Goal: Information Seeking & Learning: Learn about a topic

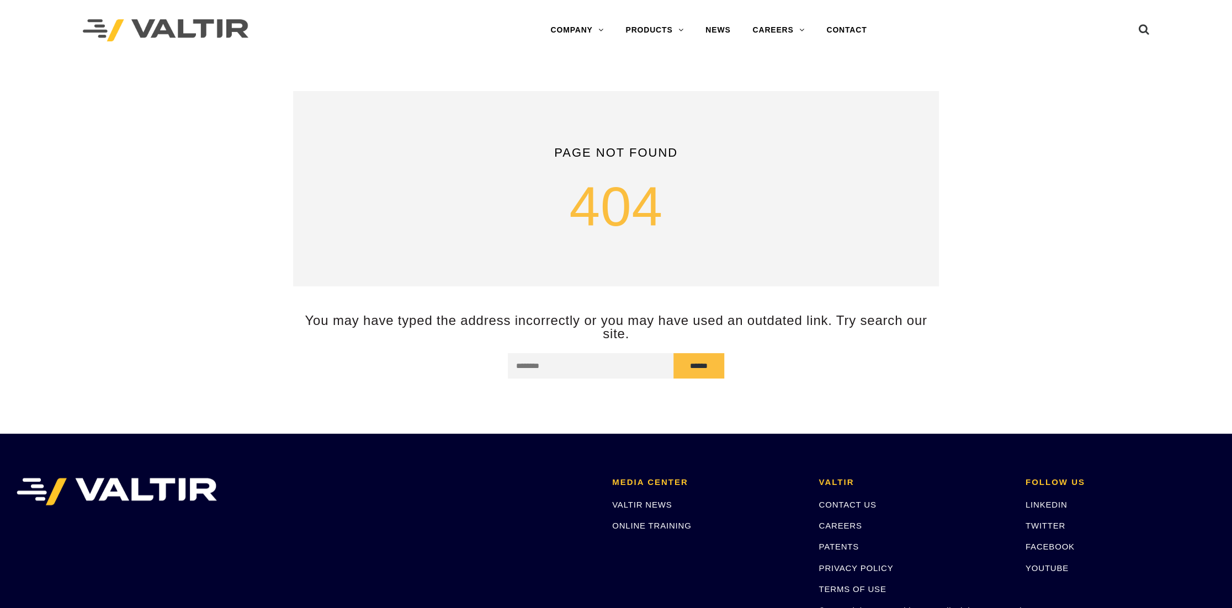
click at [185, 29] on img at bounding box center [166, 30] width 166 height 23
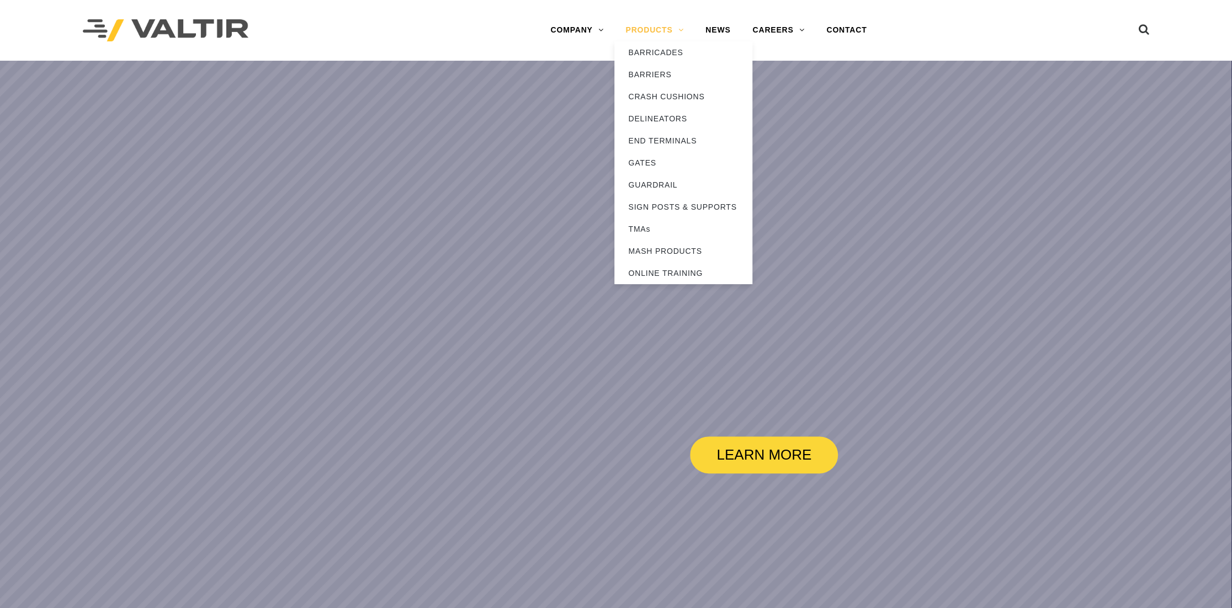
click at [654, 32] on link "PRODUCTS" at bounding box center [655, 30] width 80 height 22
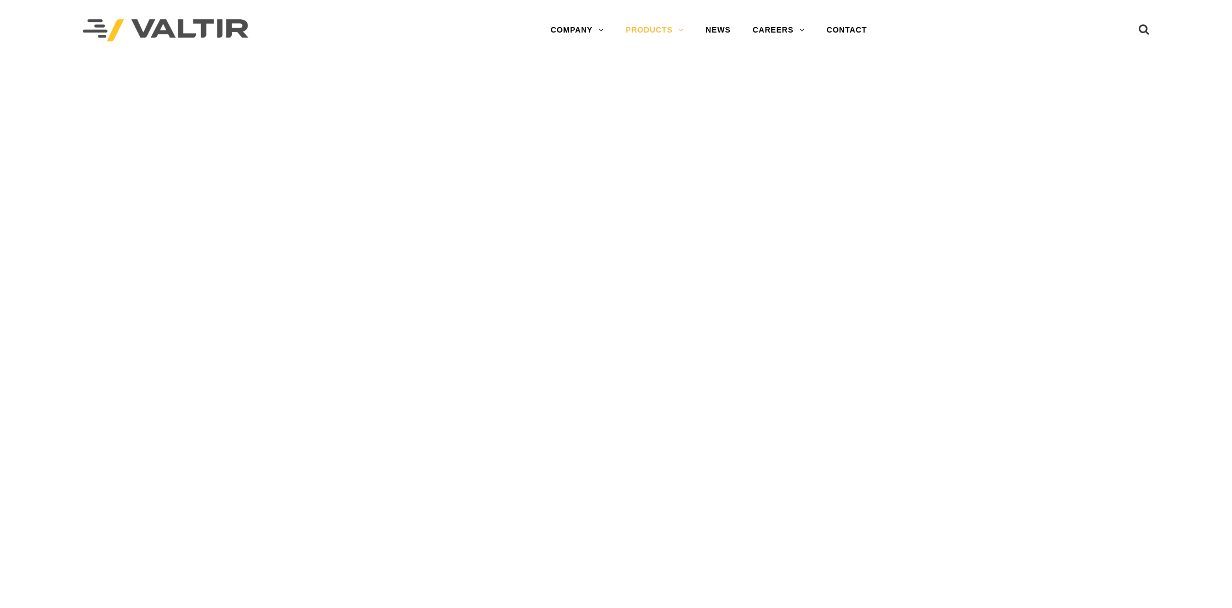
drag, startPoint x: 0, startPoint y: 0, endPoint x: 662, endPoint y: 141, distance: 676.9
click at [662, 141] on div "VIEW BARRIERS" at bounding box center [616, 195] width 204 height 123
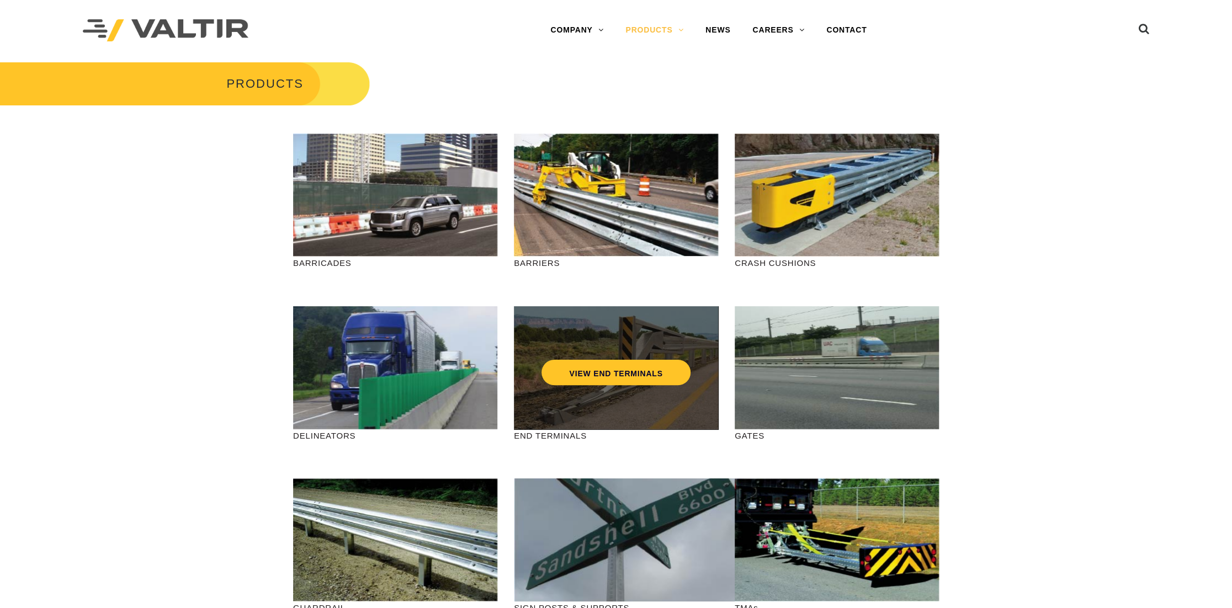
click at [594, 351] on div "VIEW END TERMINALS" at bounding box center [616, 349] width 160 height 36
click at [594, 371] on link "VIEW END TERMINALS" at bounding box center [616, 372] width 149 height 25
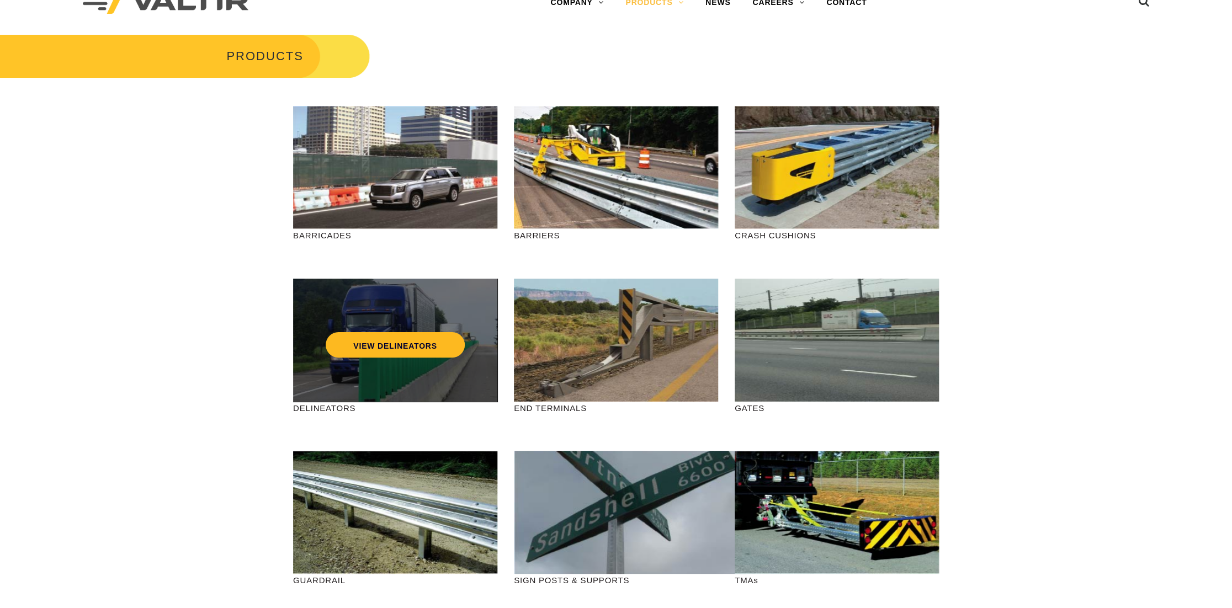
scroll to position [55, 0]
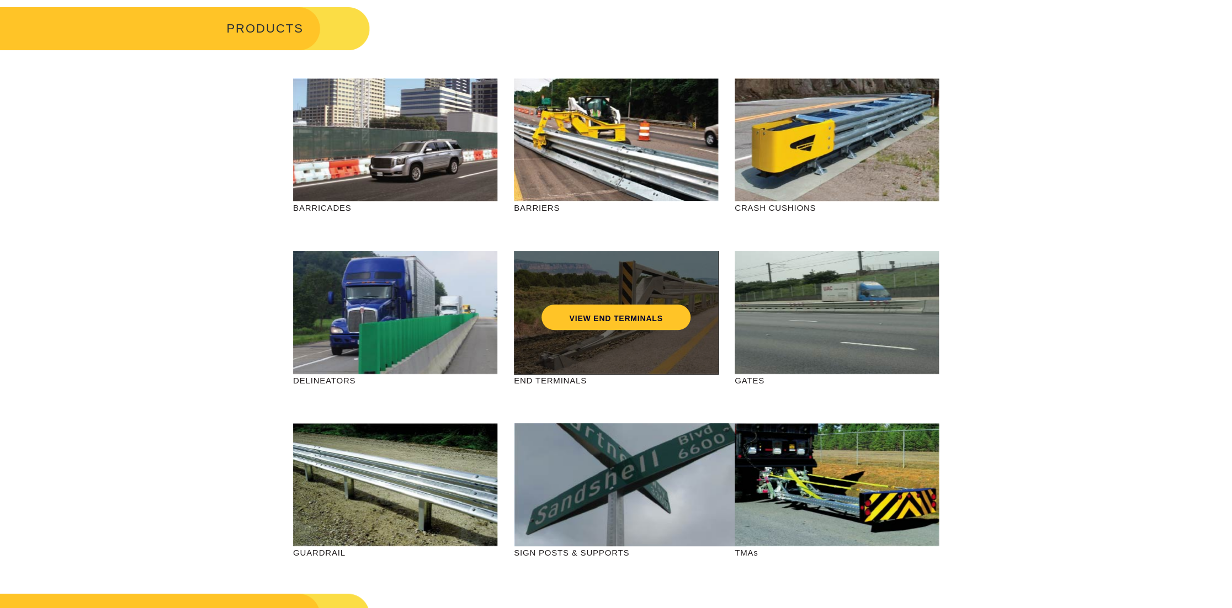
click at [631, 300] on div "VIEW END TERMINALS" at bounding box center [616, 294] width 160 height 36
click at [619, 321] on link "VIEW END TERMINALS" at bounding box center [616, 317] width 149 height 25
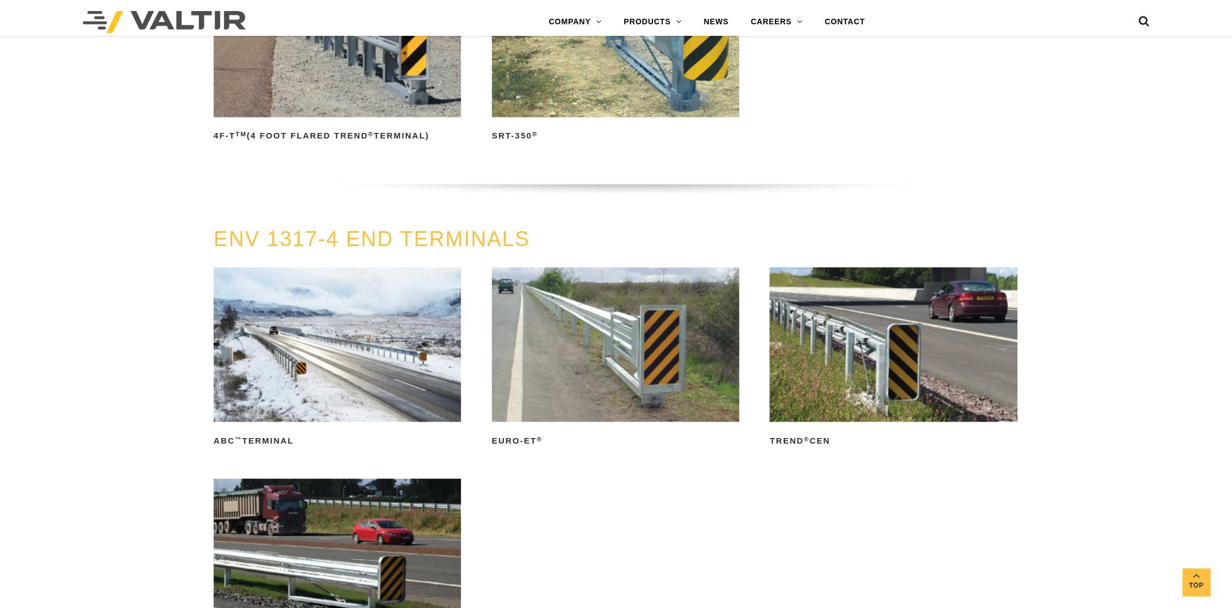
scroll to position [1207, 0]
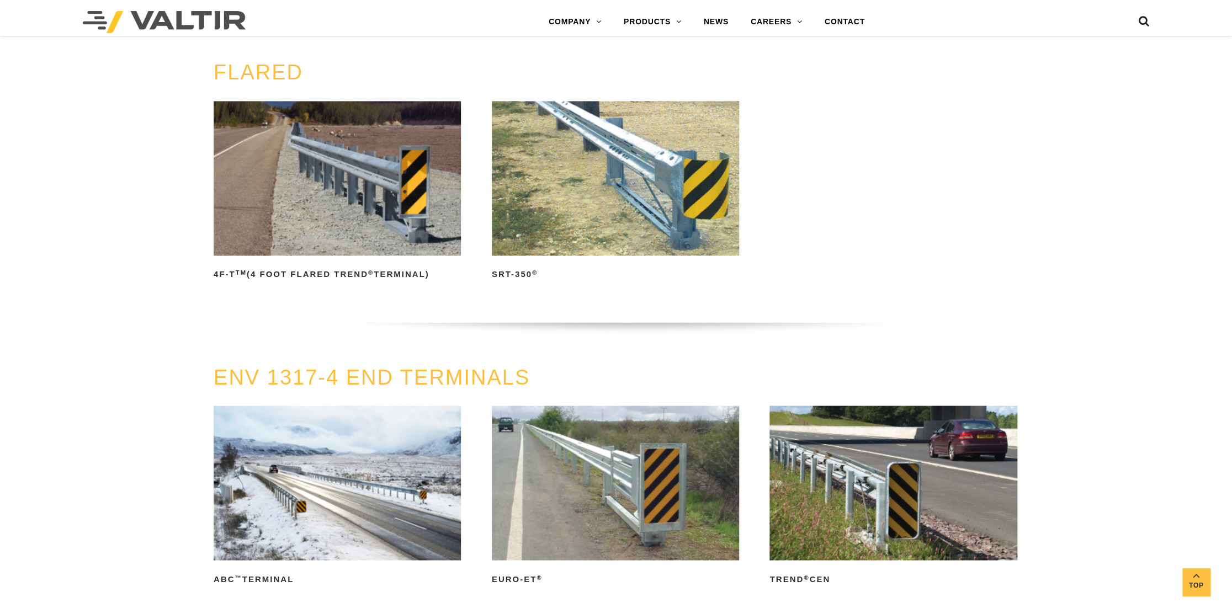
click at [1144, 19] on icon at bounding box center [1144, 23] width 11 height 17
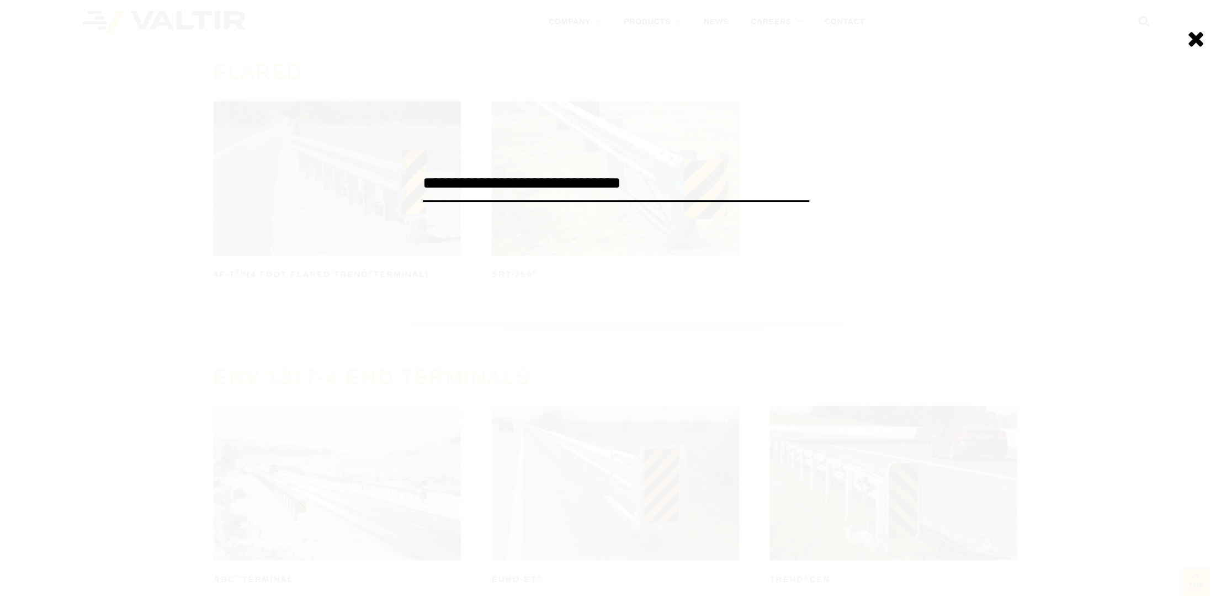
type input "**********"
click input "******" at bounding box center [0, 0] width 0 height 0
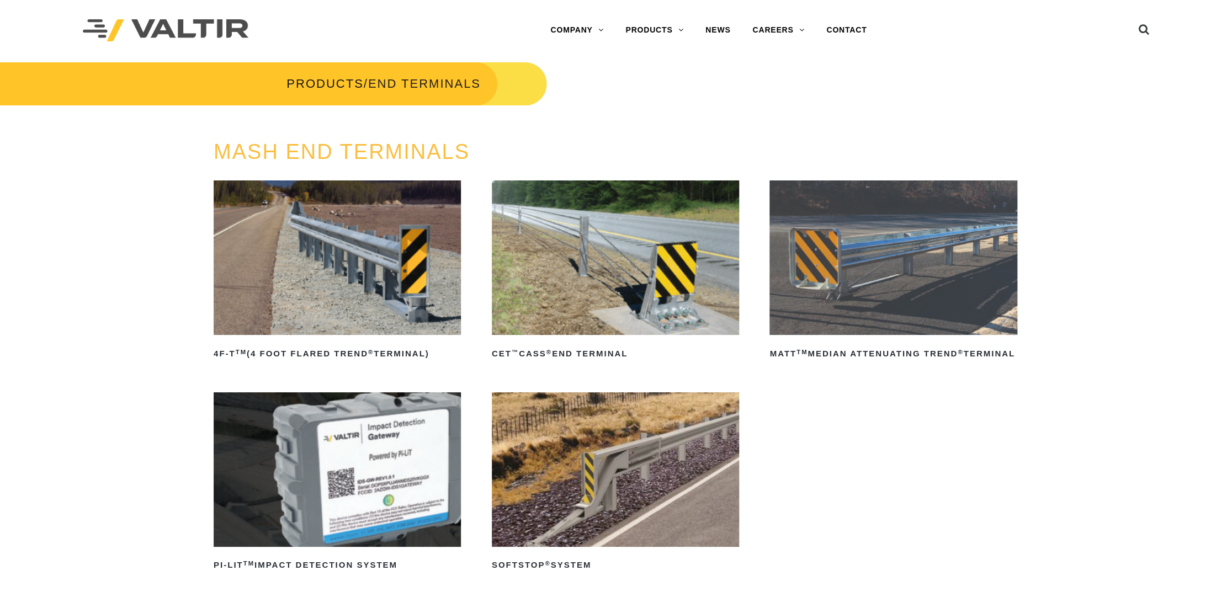
click at [299, 260] on img at bounding box center [337, 258] width 247 height 155
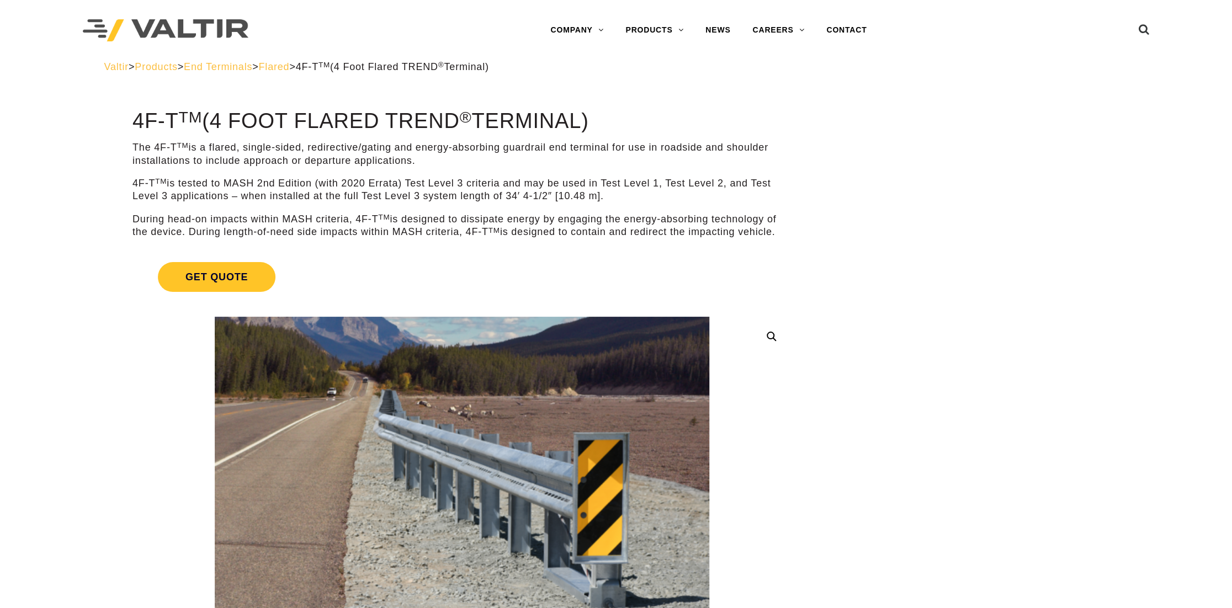
click at [331, 188] on p "4F-T TM is tested to MASH 2nd Edition (with 2020 Errata) Test Level 3 criteria …" at bounding box center [462, 190] width 659 height 26
click at [263, 208] on div "The 4F-T TM is a flared, single-sided, redirective/gating and energy-absorbing …" at bounding box center [462, 189] width 659 height 97
click at [459, 209] on div "The 4F-T TM is a flared, single-sided, redirective/gating and energy-absorbing …" at bounding box center [462, 189] width 659 height 97
click at [559, 224] on p "During head-on impacts within MASH criteria, 4F-T TM is designed to dissipate e…" at bounding box center [462, 226] width 659 height 26
click at [583, 232] on p "During head-on impacts within MASH criteria, 4F-T TM is designed to dissipate e…" at bounding box center [462, 226] width 659 height 26
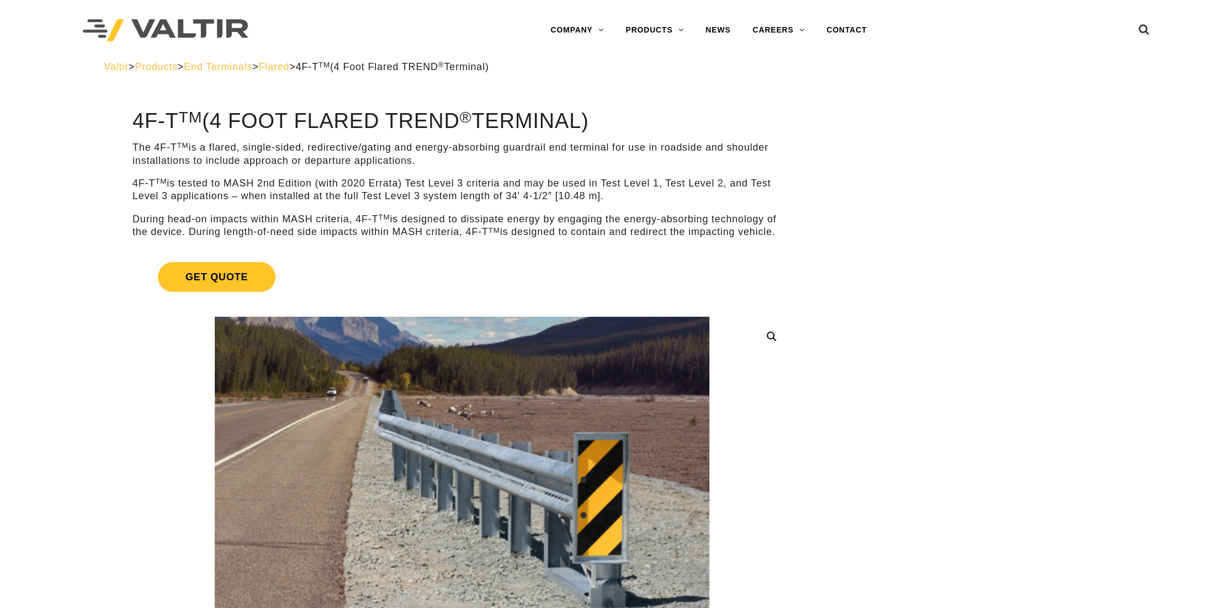
click at [512, 234] on p "During head-on impacts within MASH criteria, 4F-T TM is designed to dissipate e…" at bounding box center [462, 226] width 659 height 26
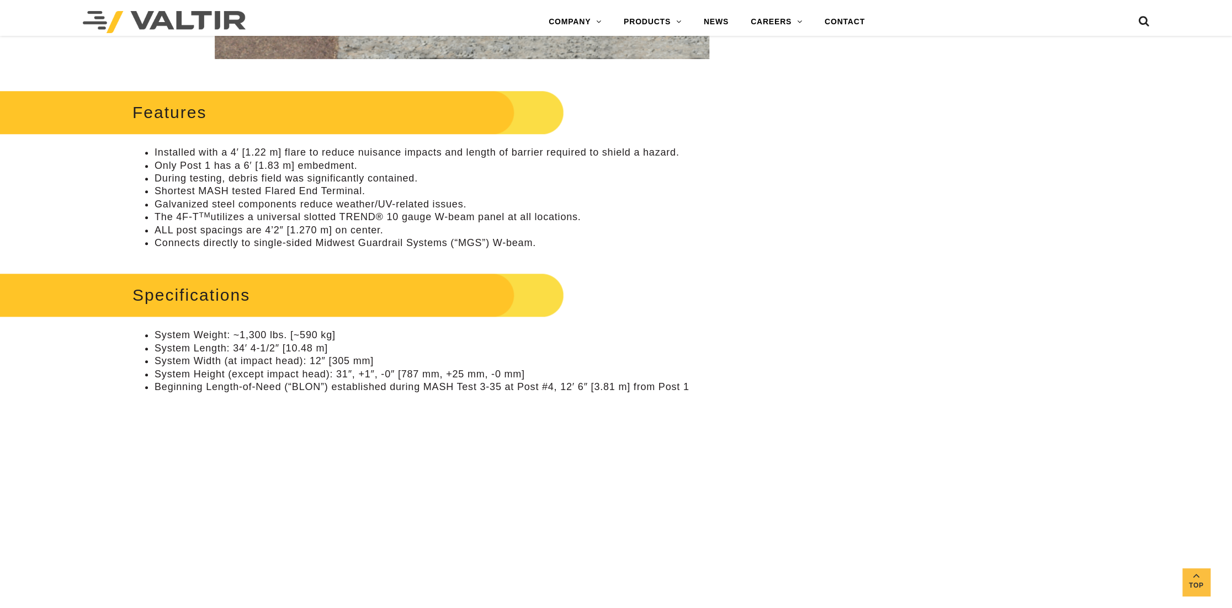
scroll to position [718, 0]
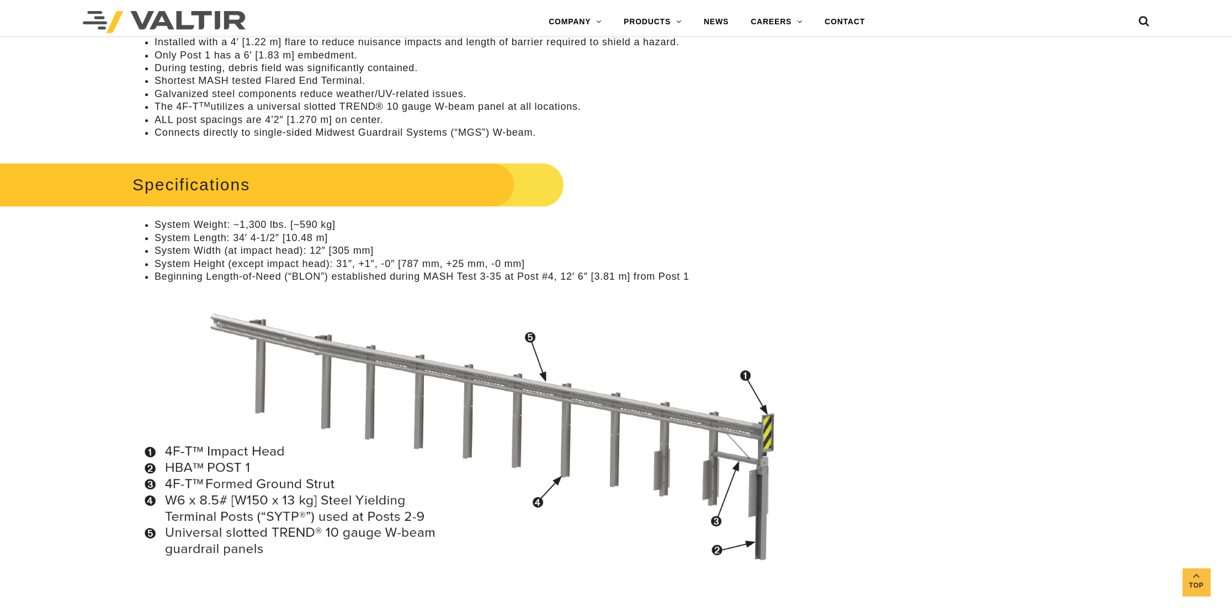
click at [381, 274] on li "Beginning Length-of-Need (“BLON”) established during MASH Test 3-35 at Post #4,…" at bounding box center [473, 277] width 637 height 13
click at [564, 284] on div "Specifications System Weight: ~1,300 lbs. [~590 kg] System Length: 34′ 4-1/2″ […" at bounding box center [462, 377] width 659 height 436
click at [642, 278] on li "Beginning Length-of-Need (“BLON”) established during MASH Test 3-35 at Post #4,…" at bounding box center [473, 277] width 637 height 13
click at [657, 278] on li "Beginning Length-of-Need (“BLON”) established during MASH Test 3-35 at Post #4,…" at bounding box center [473, 277] width 637 height 13
click at [570, 271] on li "Beginning Length-of-Need (“BLON”) established during MASH Test 3-35 at Post #4,…" at bounding box center [473, 277] width 637 height 13
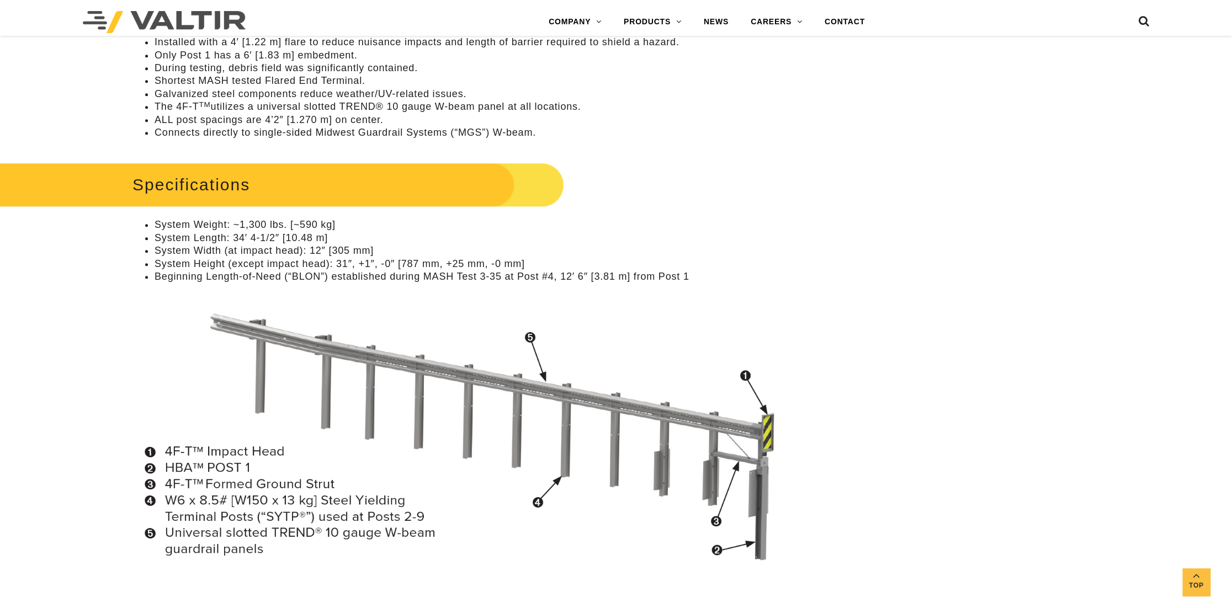
click at [517, 276] on li "Beginning Length-of-Need (“BLON”) established during MASH Test 3-35 at Post #4,…" at bounding box center [473, 277] width 637 height 13
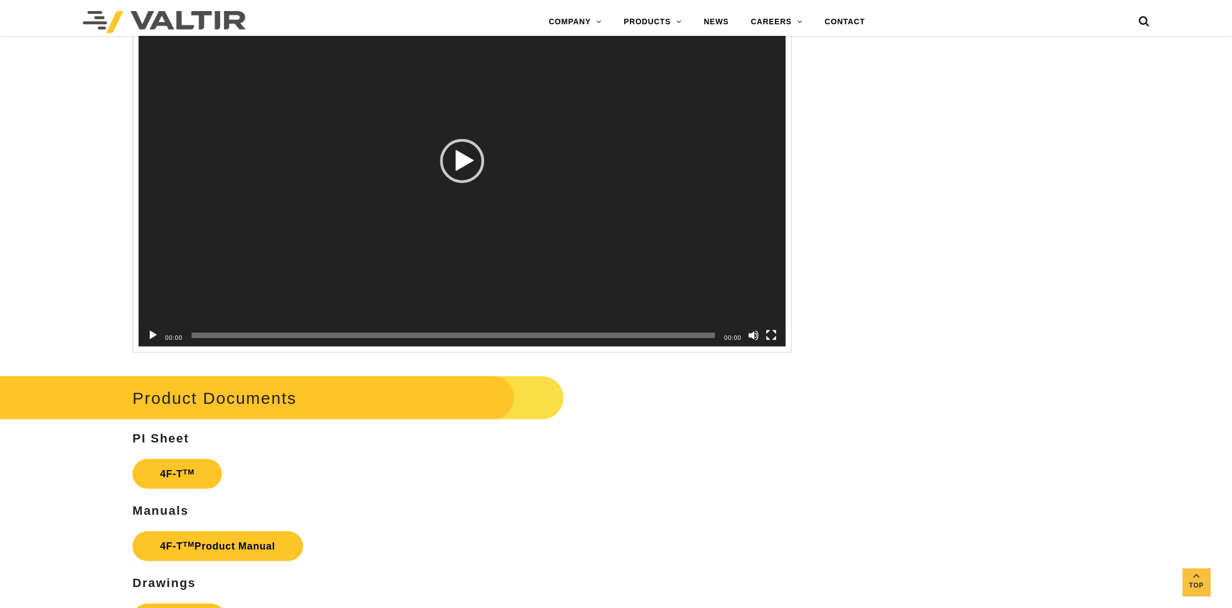
scroll to position [1822, 0]
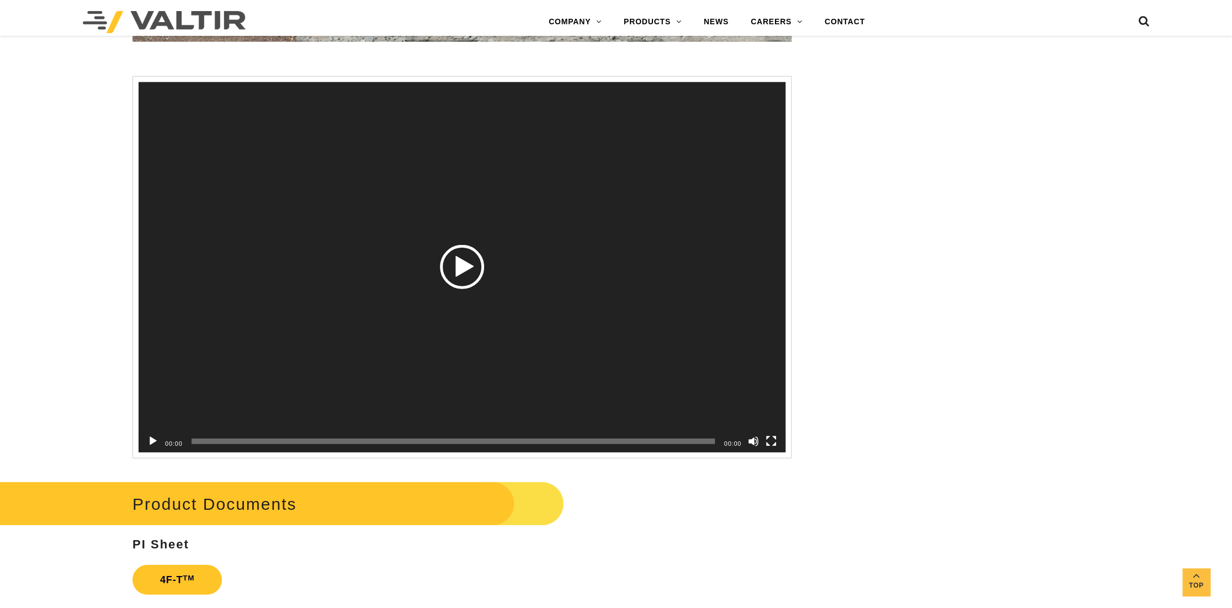
click at [472, 263] on div "Play" at bounding box center [462, 267] width 44 height 44
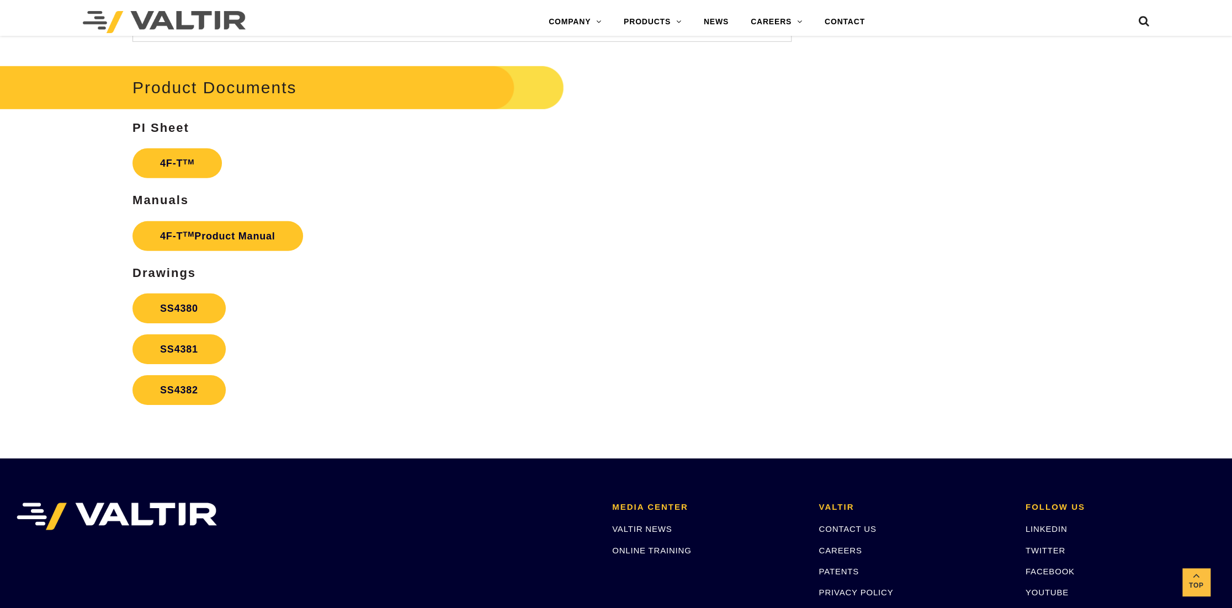
scroll to position [2319, 0]
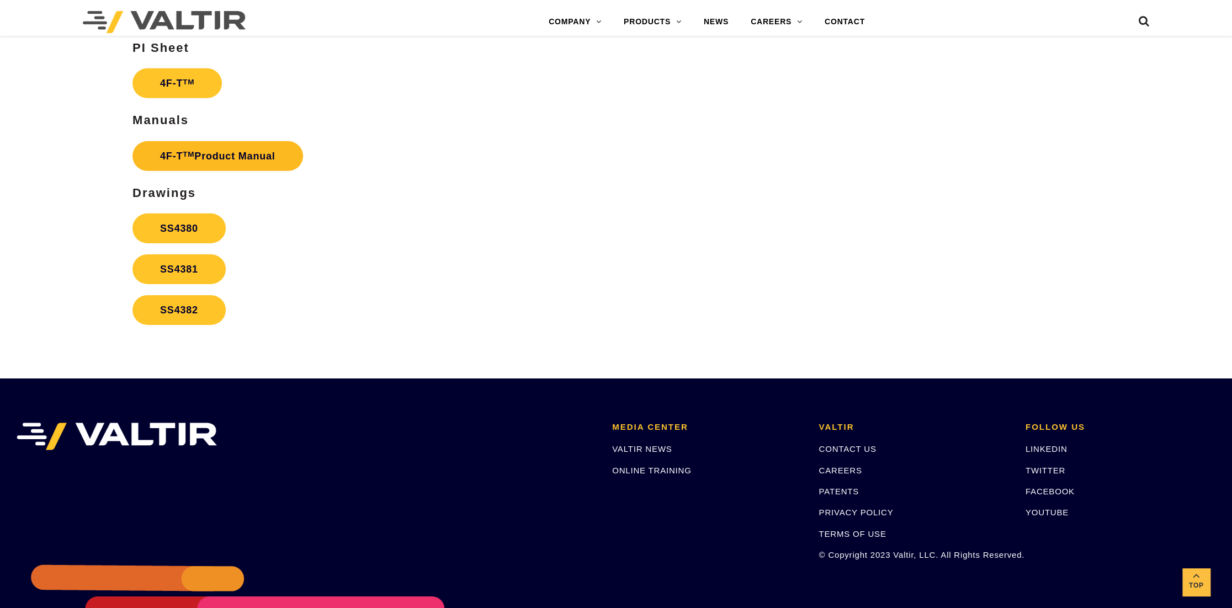
click at [209, 155] on link "4F-T TM Product Manual" at bounding box center [218, 156] width 171 height 30
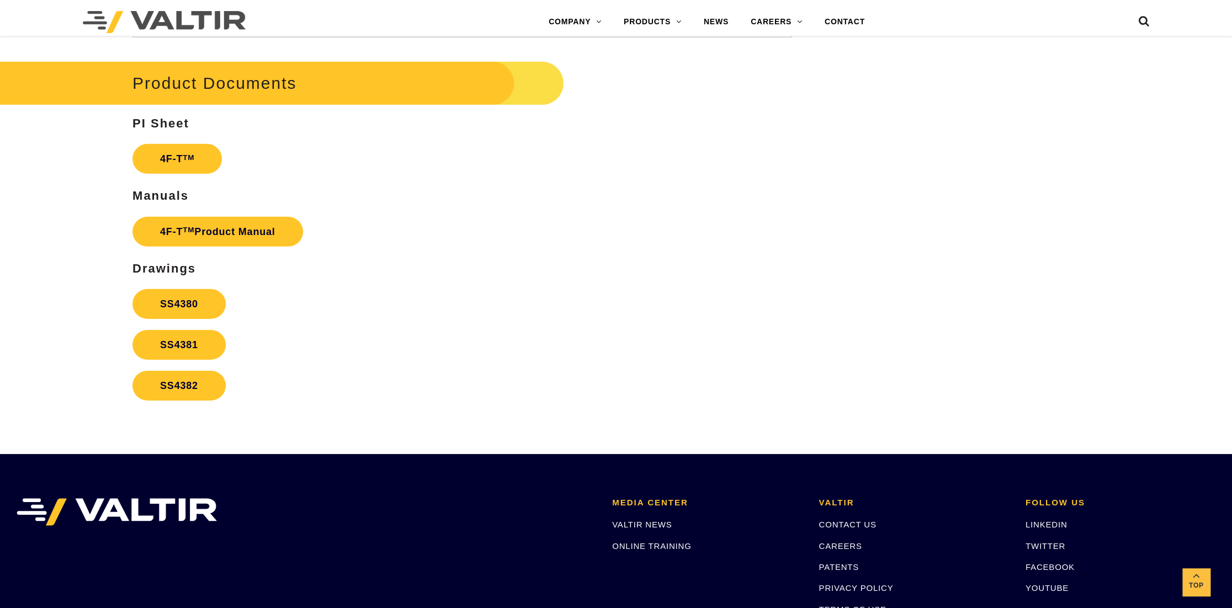
scroll to position [2153, 0]
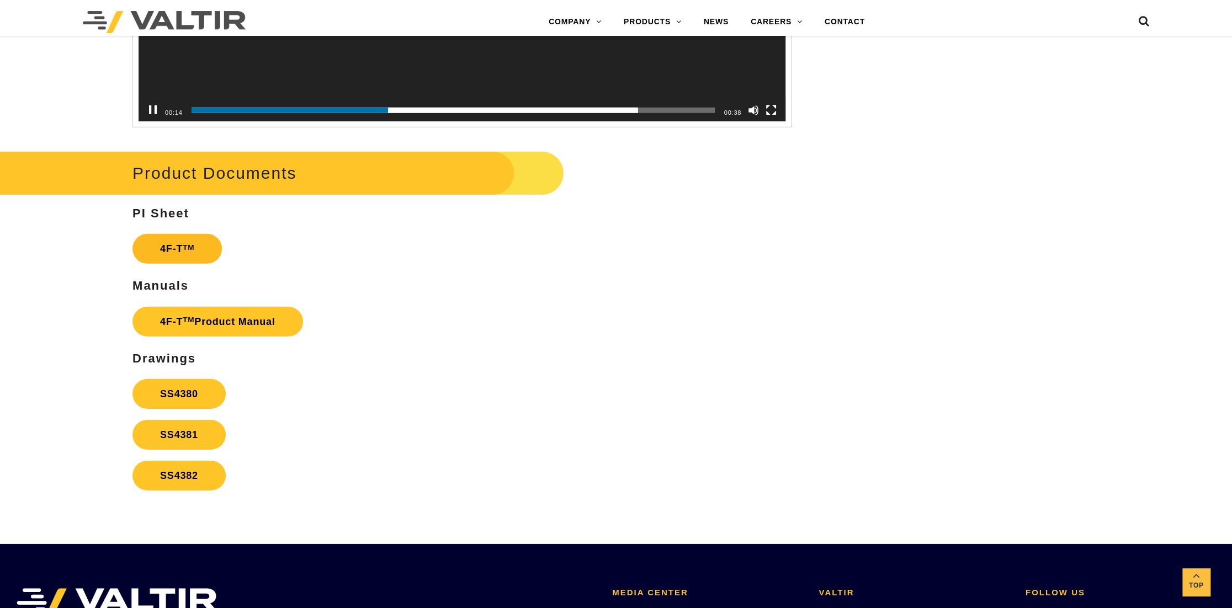
click at [157, 247] on link "4F-T TM" at bounding box center [177, 249] width 89 height 30
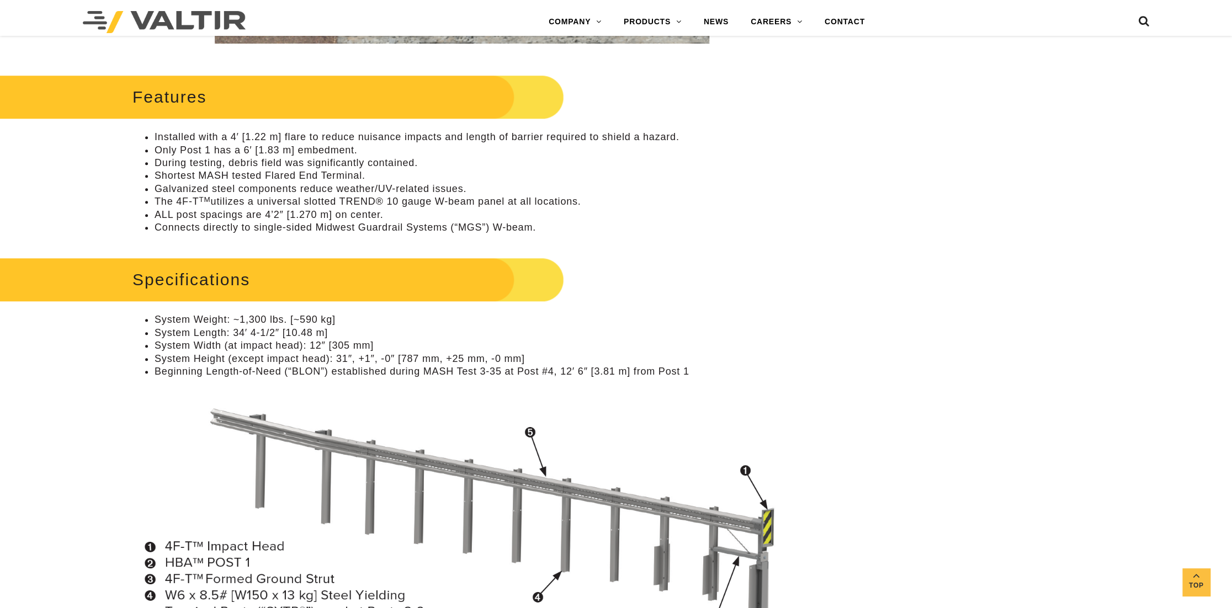
scroll to position [442, 0]
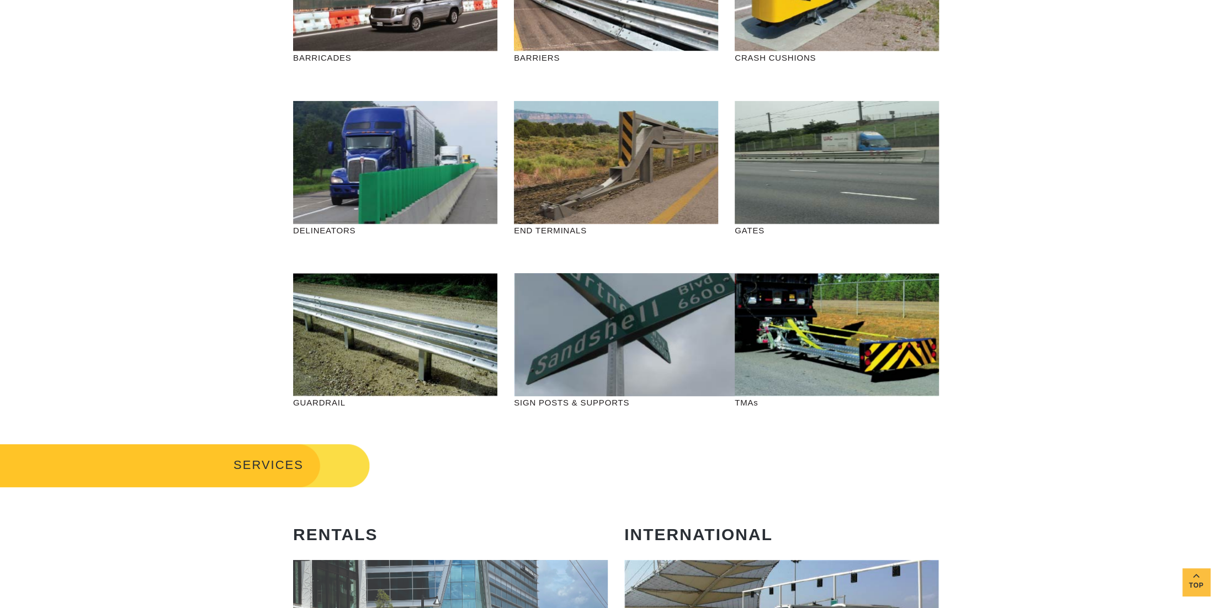
scroll to position [110, 0]
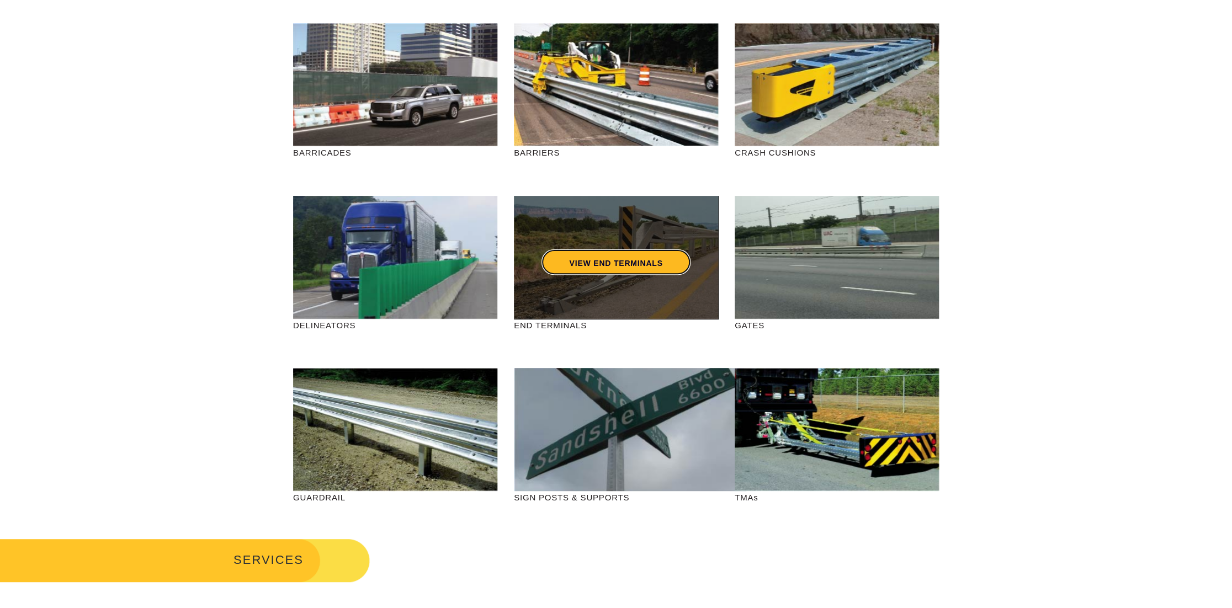
click at [615, 258] on link "VIEW END TERMINALS" at bounding box center [616, 262] width 149 height 25
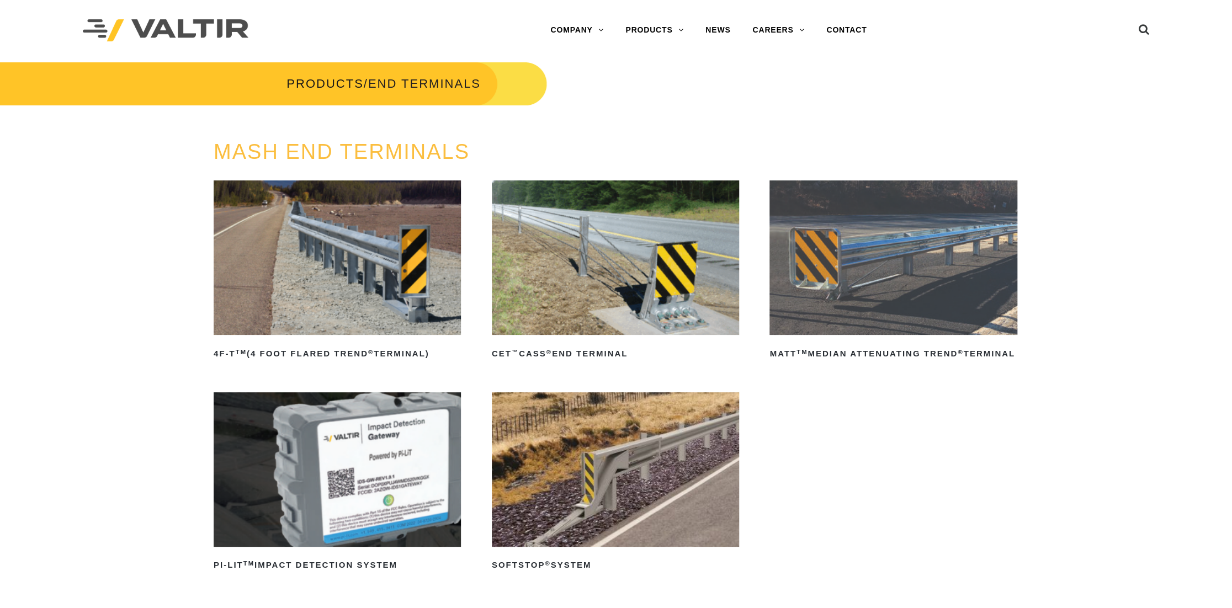
click at [634, 263] on img at bounding box center [615, 258] width 247 height 155
click at [549, 279] on img at bounding box center [615, 258] width 247 height 155
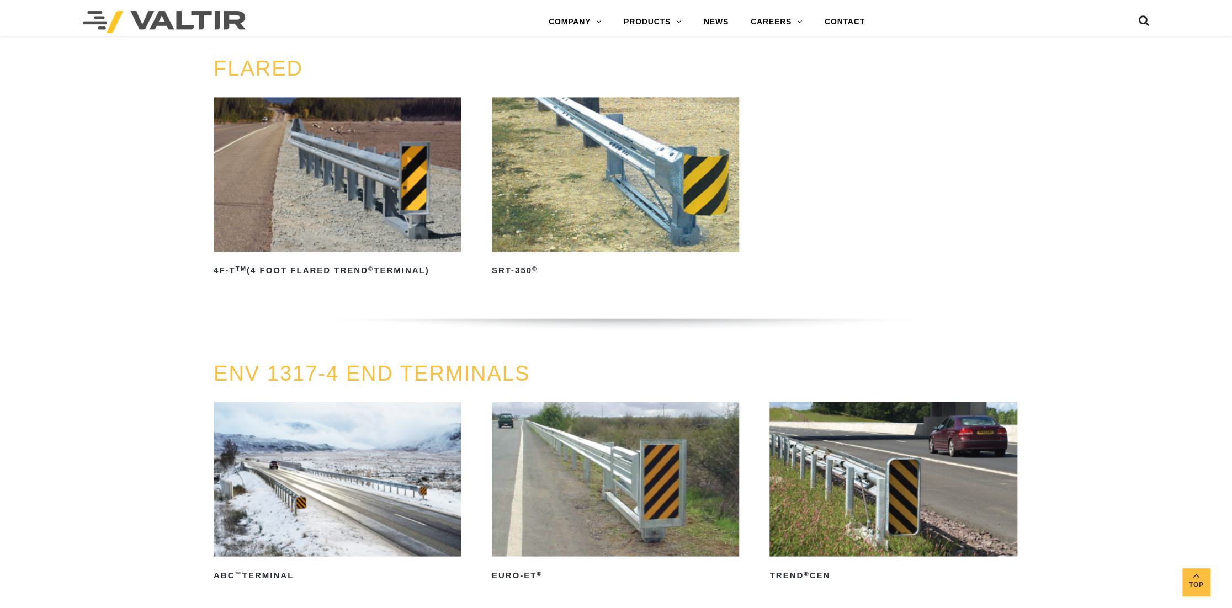
scroll to position [1215, 0]
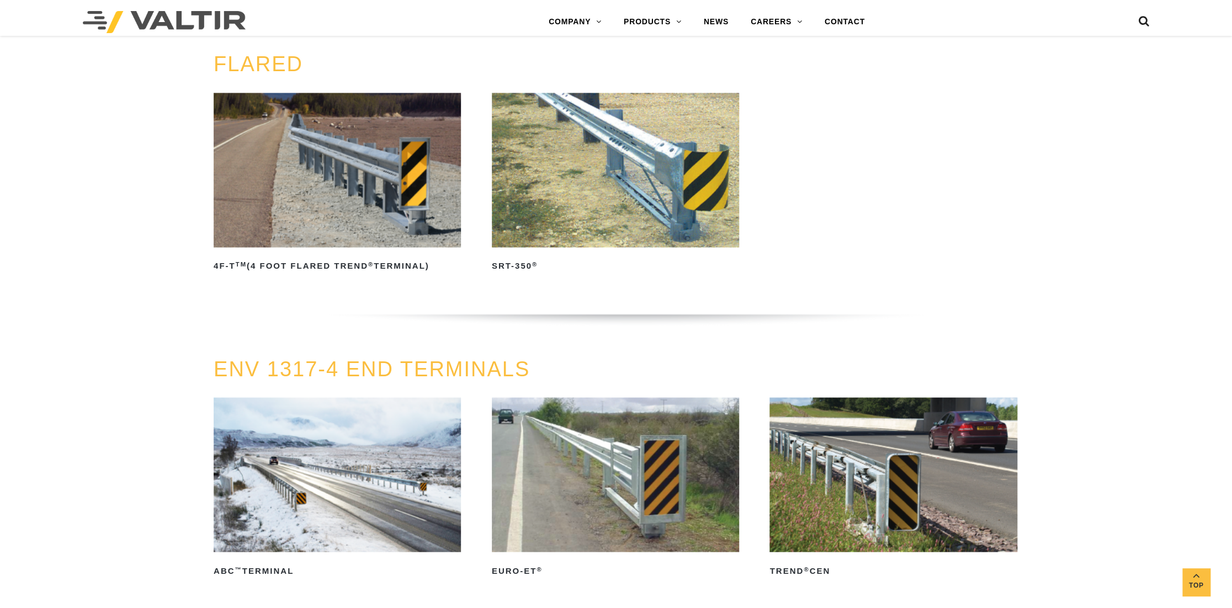
click at [632, 212] on img at bounding box center [615, 170] width 247 height 155
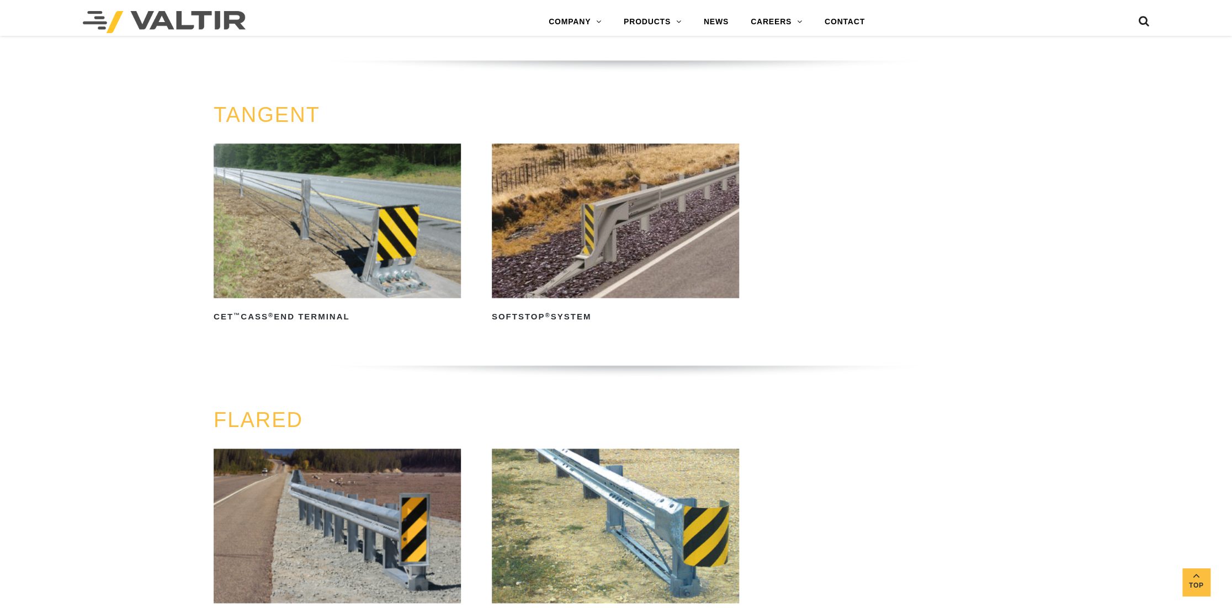
scroll to position [773, 0]
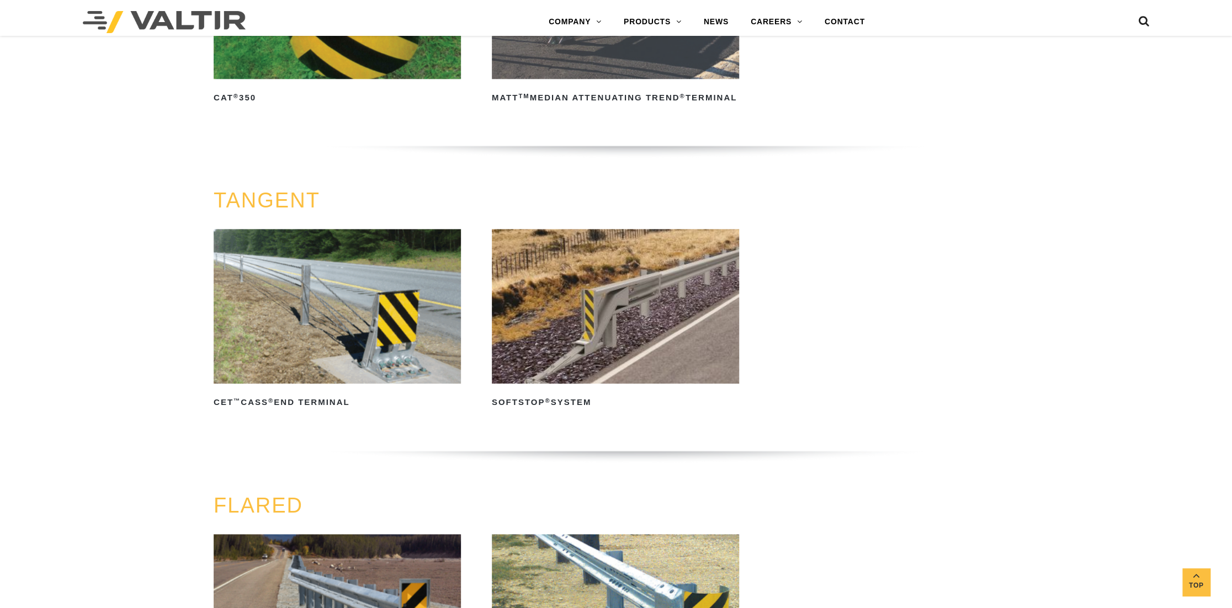
click at [934, 428] on ul "CET ™ CASS ® End Terminal Read more SoftStop ® System Read more" at bounding box center [616, 335] width 805 height 212
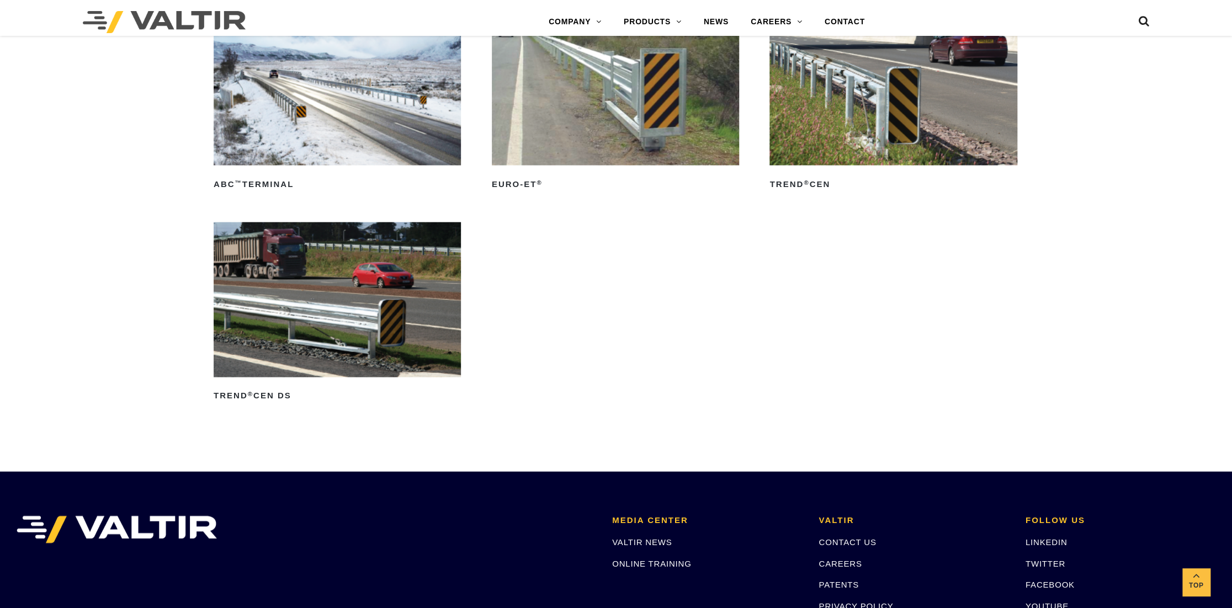
scroll to position [1491, 0]
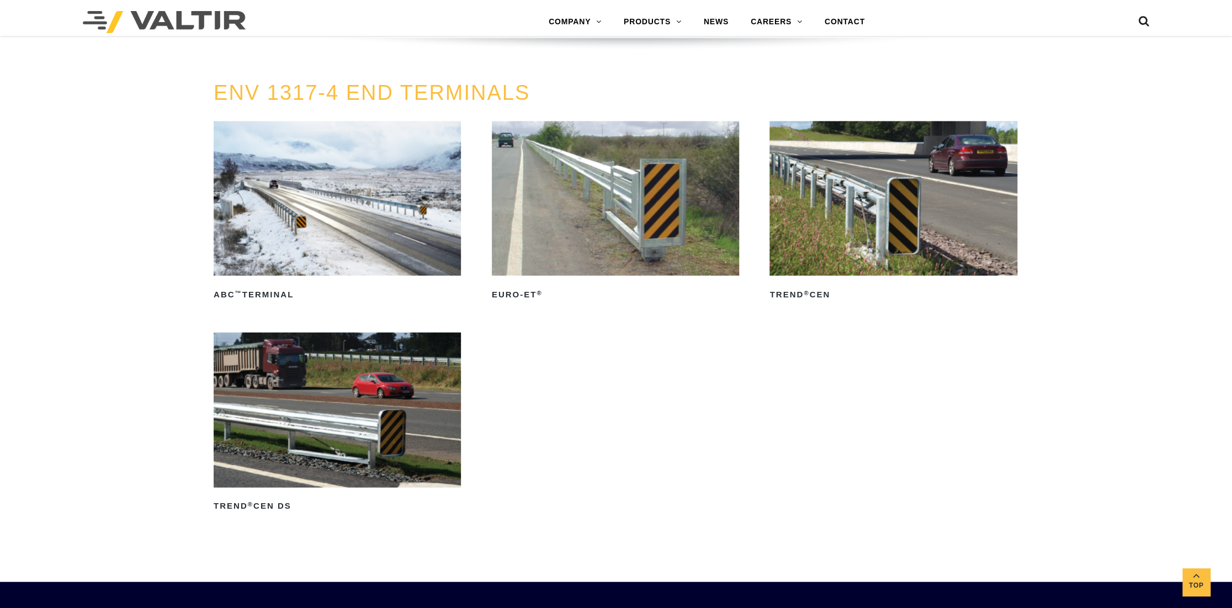
click at [355, 258] on img at bounding box center [337, 198] width 247 height 155
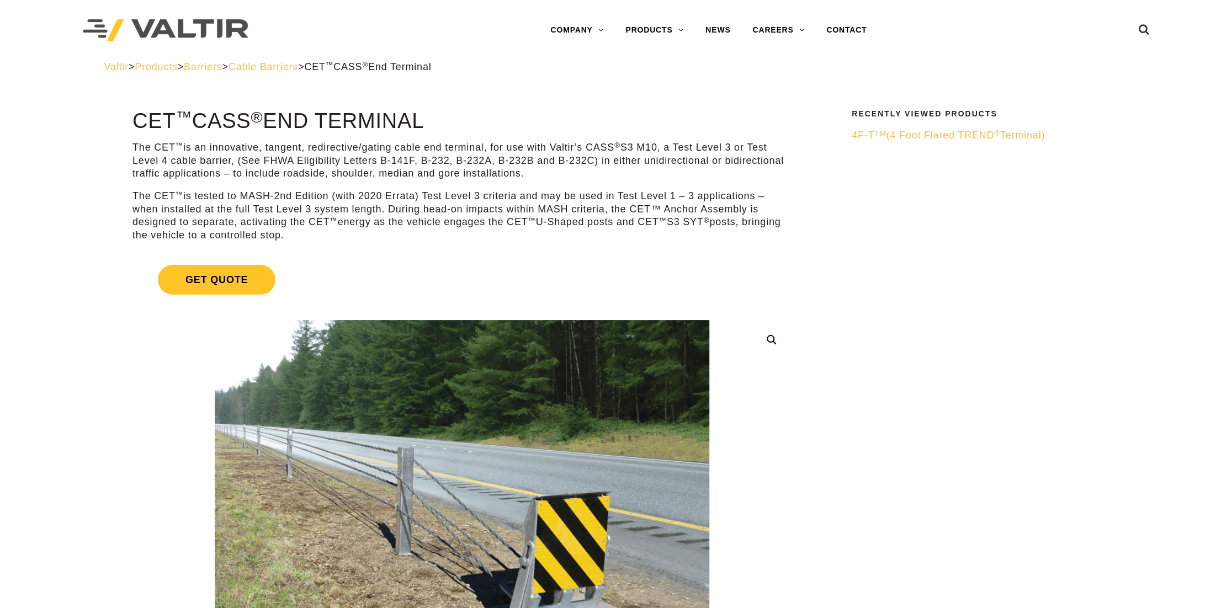
click at [489, 226] on p "The CET ™ is tested to MASH-2nd Edition (with 2020 Errata) Test Level 3 criteri…" at bounding box center [462, 216] width 659 height 52
click at [377, 219] on p "The CET ™ is tested to MASH-2nd Edition (with 2020 Errata) Test Level 3 criteri…" at bounding box center [462, 216] width 659 height 52
click at [212, 237] on p "The CET ™ is tested to MASH-2nd Edition (with 2020 Errata) Test Level 3 criteri…" at bounding box center [462, 216] width 659 height 52
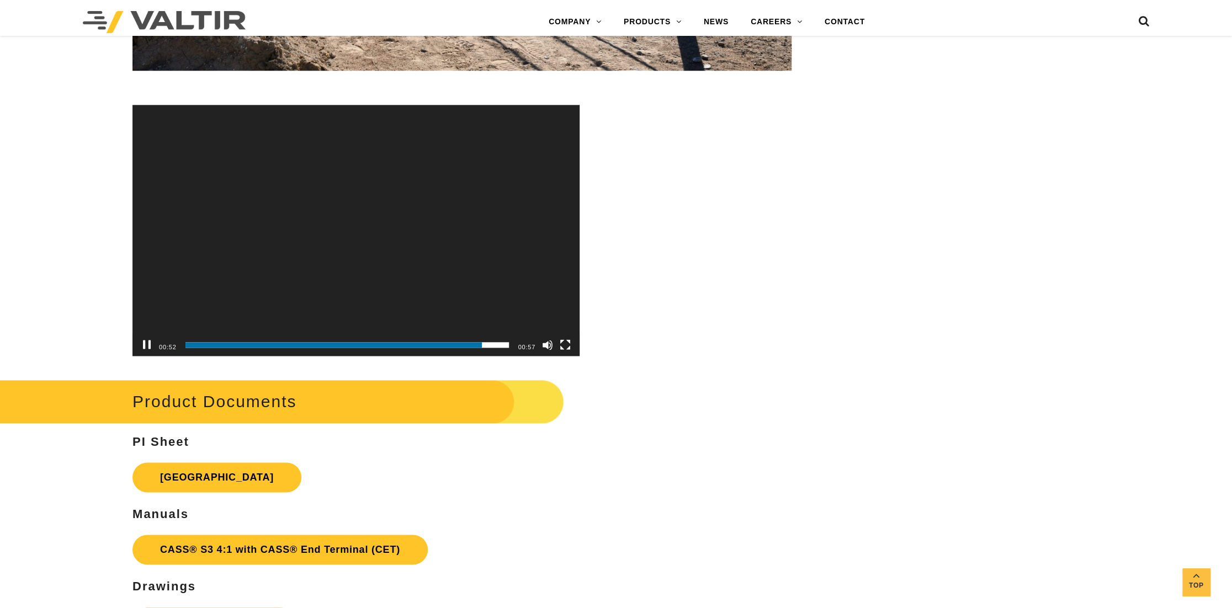
scroll to position [3976, 0]
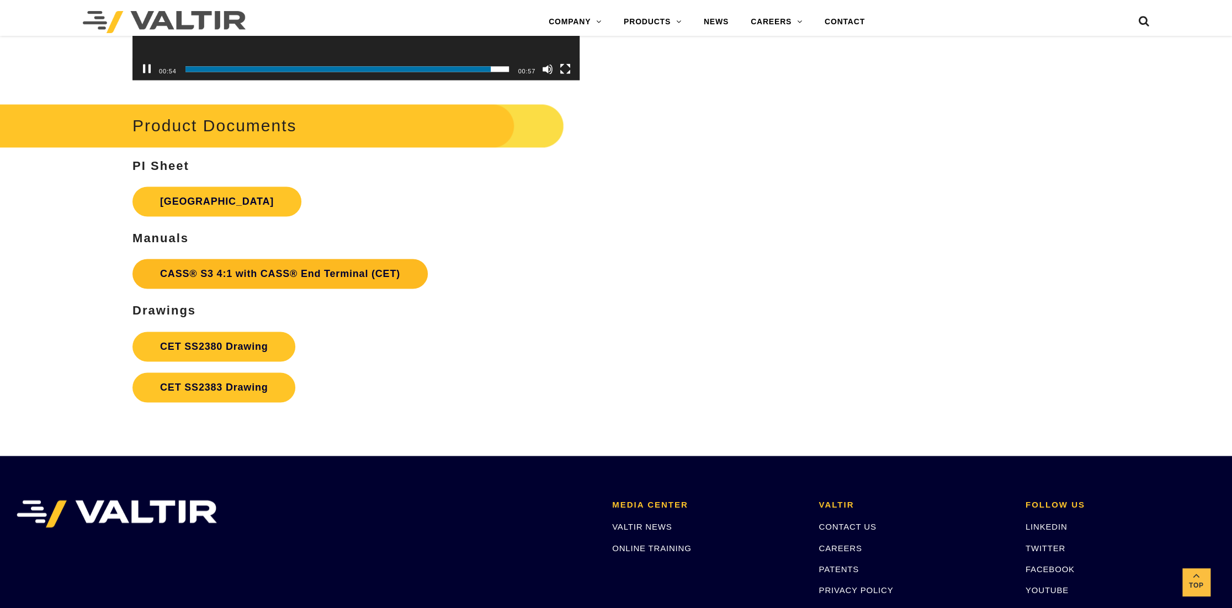
click at [283, 273] on link "CASS® S3 4:1 with CASS® End Terminal (CET)" at bounding box center [280, 274] width 295 height 30
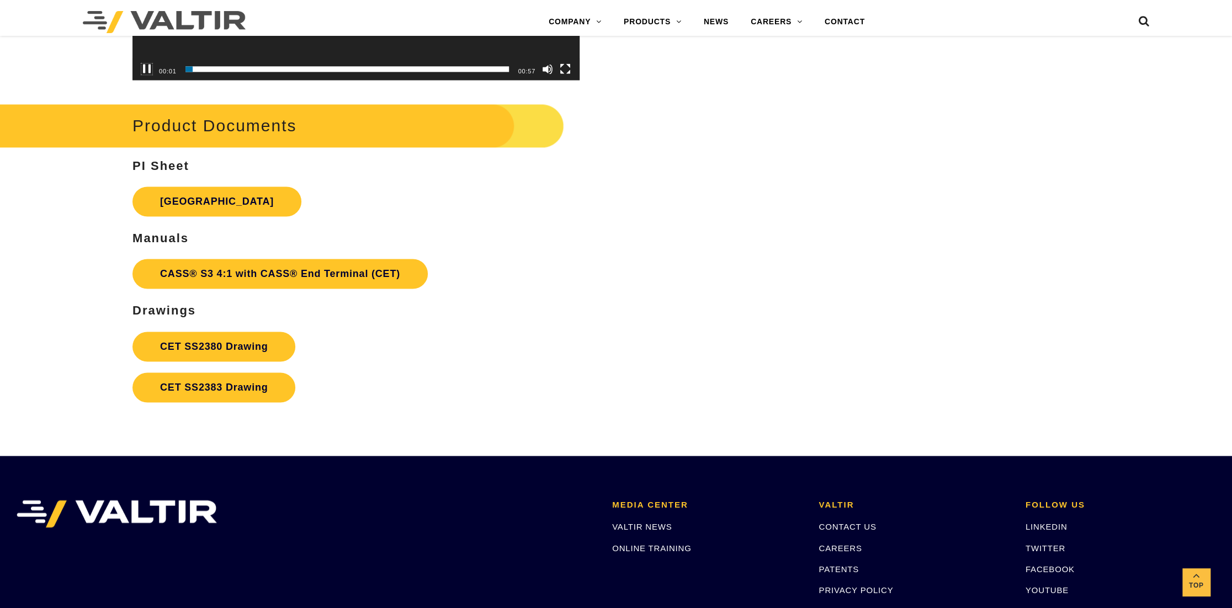
click at [145, 65] on button "Pause" at bounding box center [146, 69] width 11 height 11
click at [306, 274] on link "CASS® S3 4:1 with CASS® End Terminal (CET)" at bounding box center [280, 274] width 295 height 30
click at [187, 271] on link "CASS® S3 4:1 with CASS® End Terminal (CET)" at bounding box center [280, 274] width 295 height 30
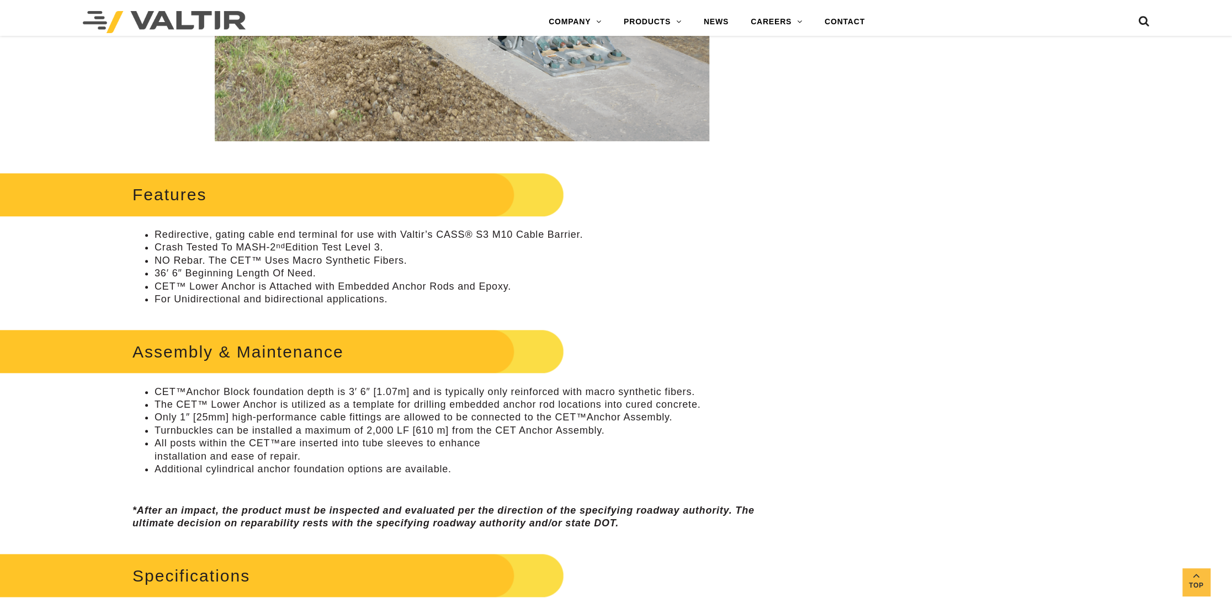
scroll to position [607, 0]
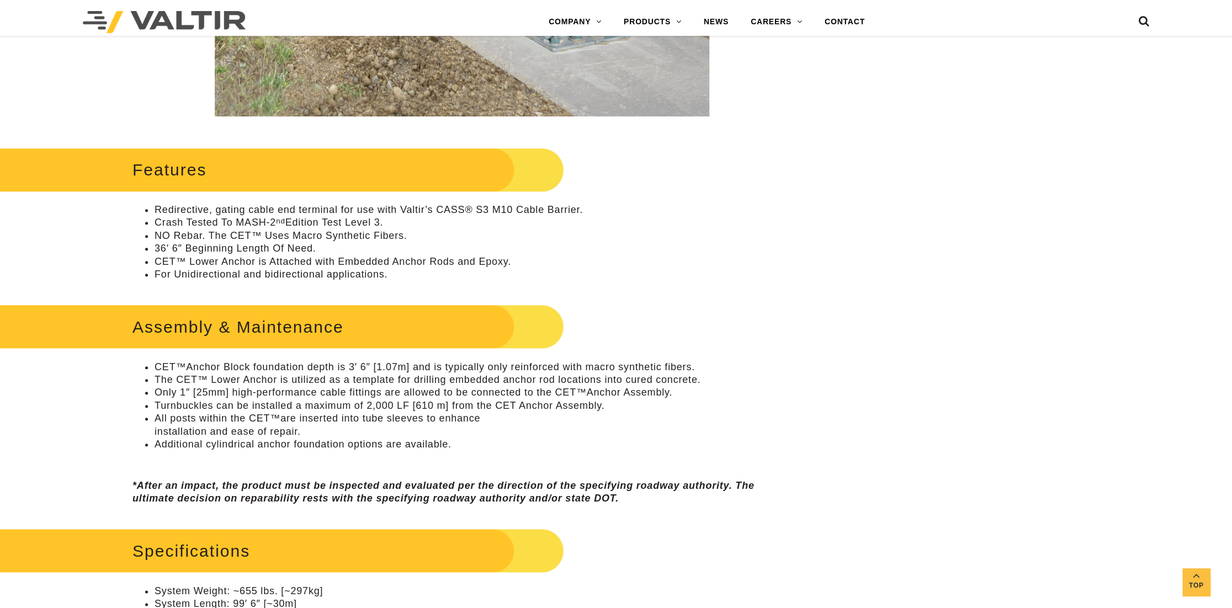
click at [416, 217] on li "Crash Tested To MASH-2 nd Edition Test Level 3." at bounding box center [473, 222] width 637 height 13
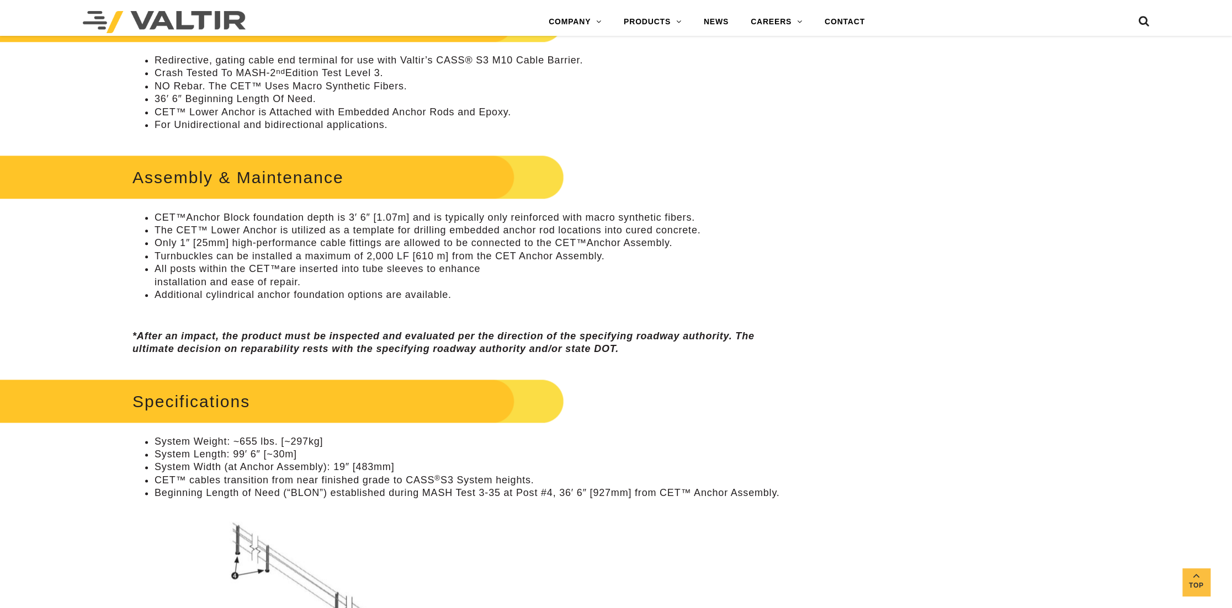
scroll to position [828, 0]
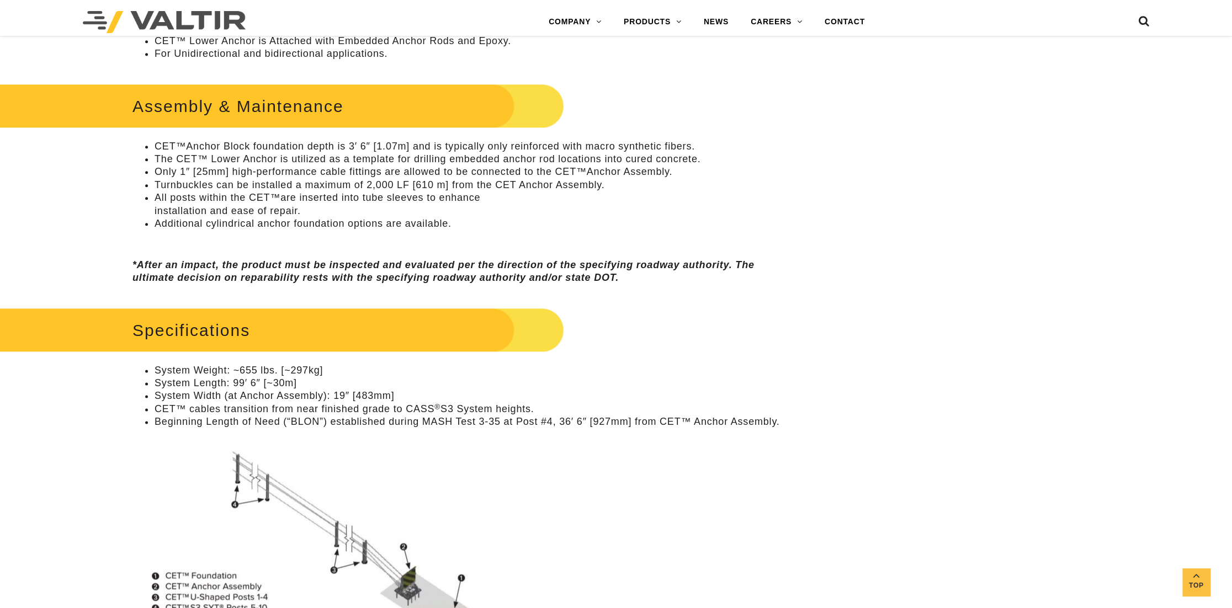
click at [343, 146] on li "CET™Anchor Block foundation depth is 3′ 6″ [1.07m] and is typically only reinfo…" at bounding box center [473, 146] width 637 height 13
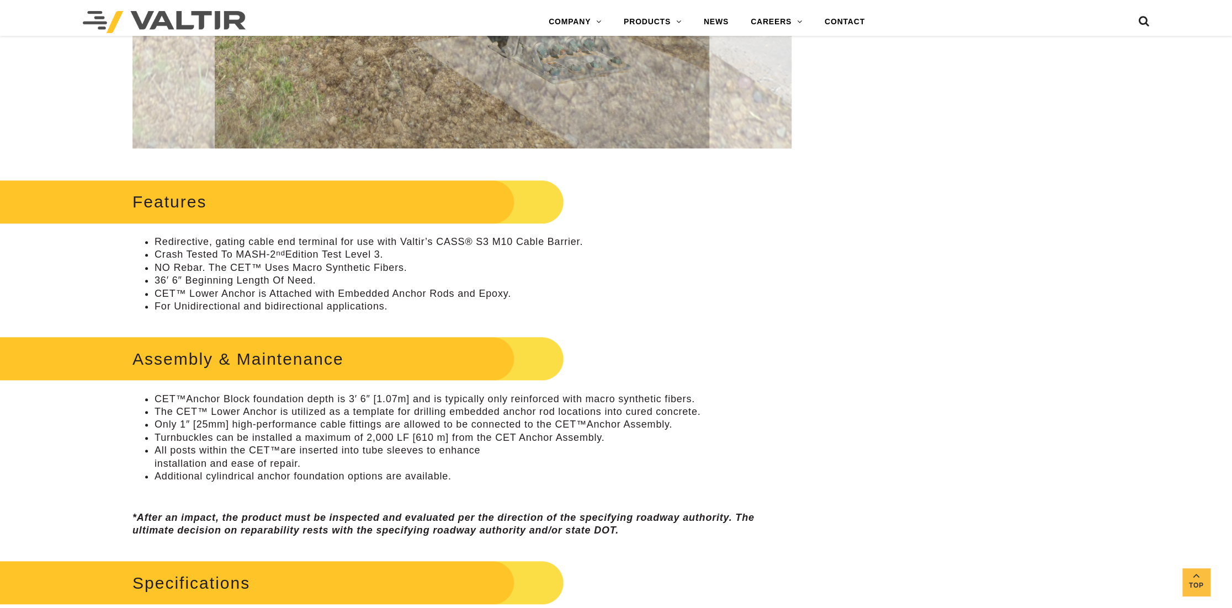
scroll to position [678, 0]
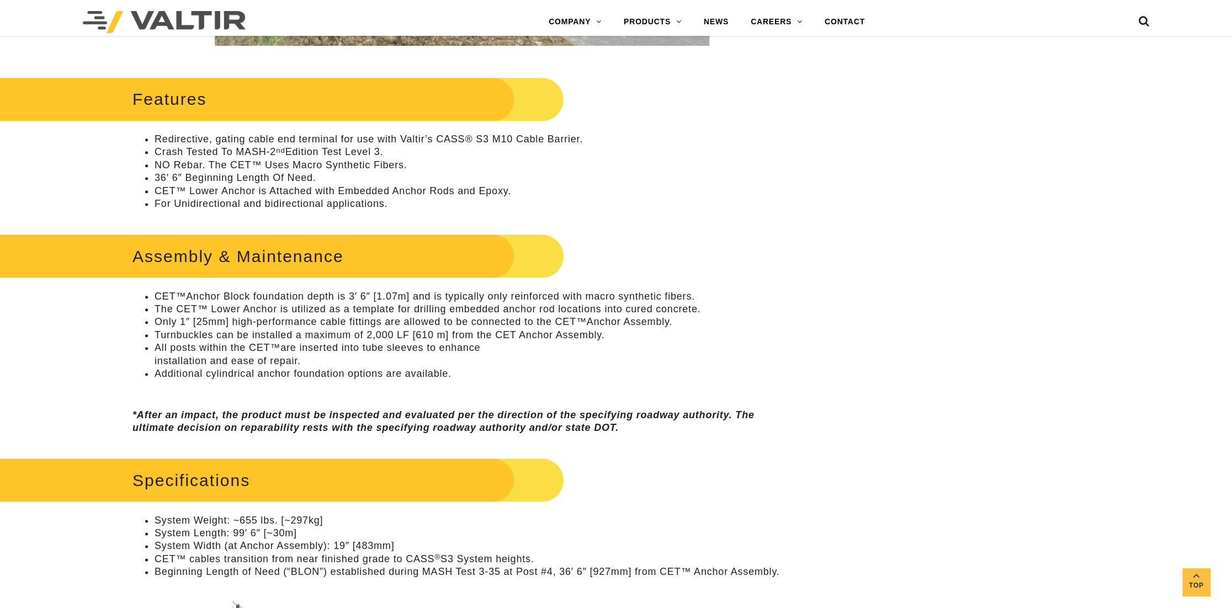
click at [332, 331] on li "Turnbuckles can be installed a maximum of 2,000 LF [610 m] from the CET Anchor …" at bounding box center [473, 335] width 637 height 13
click at [294, 347] on li "All posts within the CET™are inserted into tube sleeves to enhance installation…" at bounding box center [473, 355] width 637 height 26
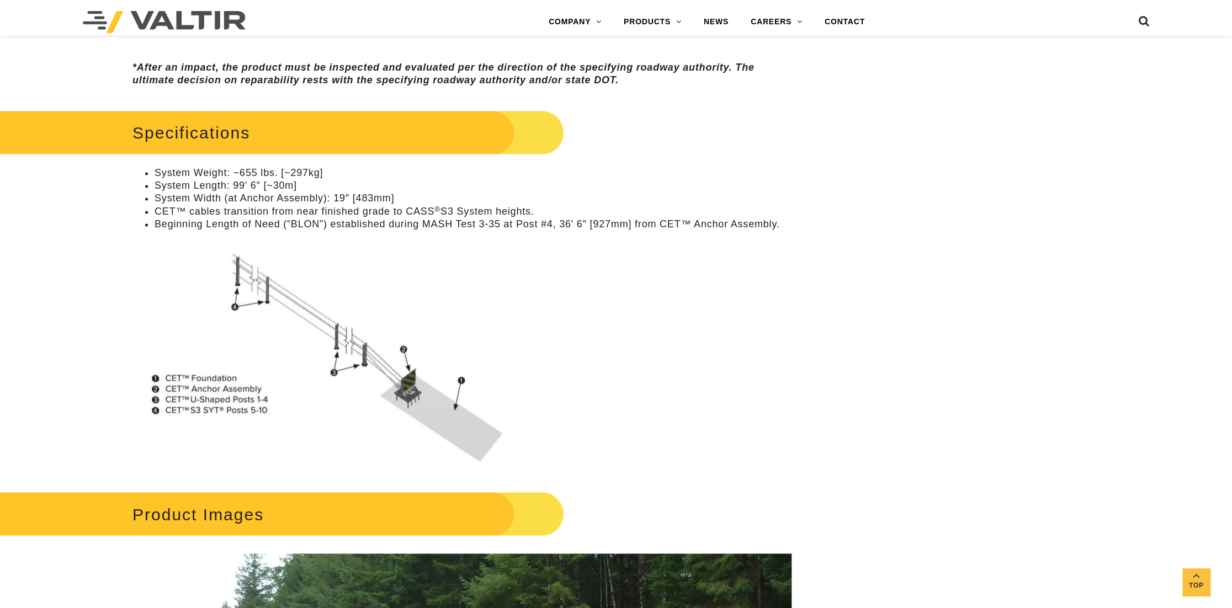
scroll to position [1065, 0]
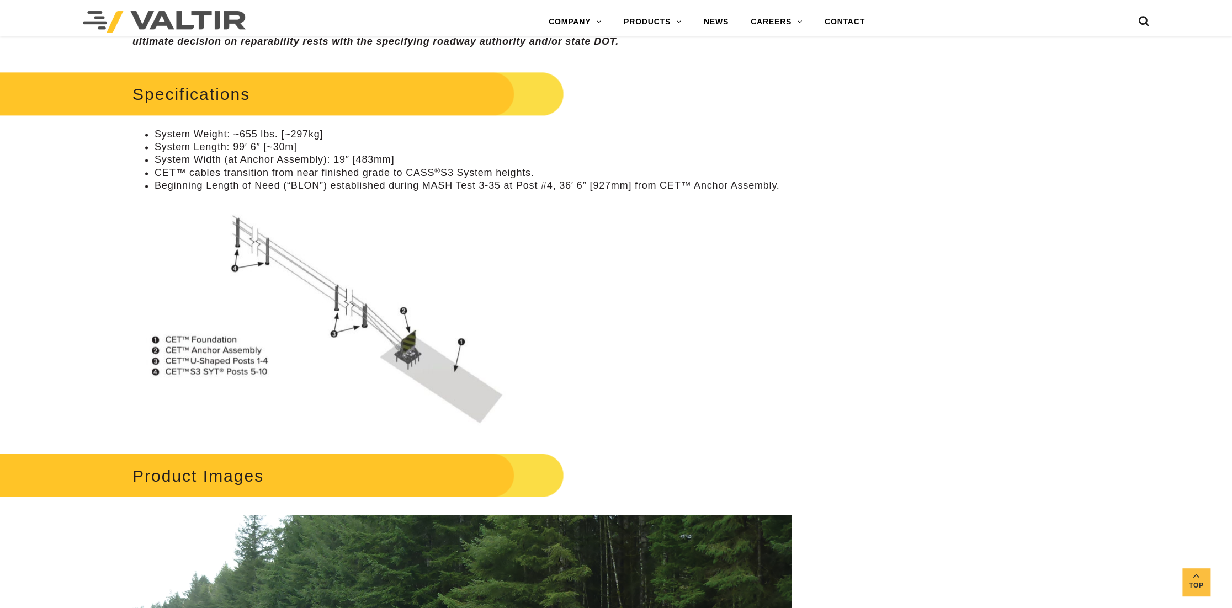
click at [354, 184] on li "Beginning Length of Need (“BLON”) established during MASH Test 3-35 at Post #4,…" at bounding box center [473, 185] width 637 height 13
click at [349, 141] on li "System Length: 99′ 6″ [~30m]" at bounding box center [473, 147] width 637 height 13
click at [243, 182] on li "Beginning Length of Need (“BLON”) established during MASH Test 3-35 at Post #4,…" at bounding box center [473, 185] width 637 height 13
click at [319, 178] on li "CET™ cables transition from near finished grade to CASS ® S3 System heights." at bounding box center [473, 173] width 637 height 13
click at [379, 187] on li "Beginning Length of Need (“BLON”) established during MASH Test 3-35 at Post #4,…" at bounding box center [473, 185] width 637 height 13
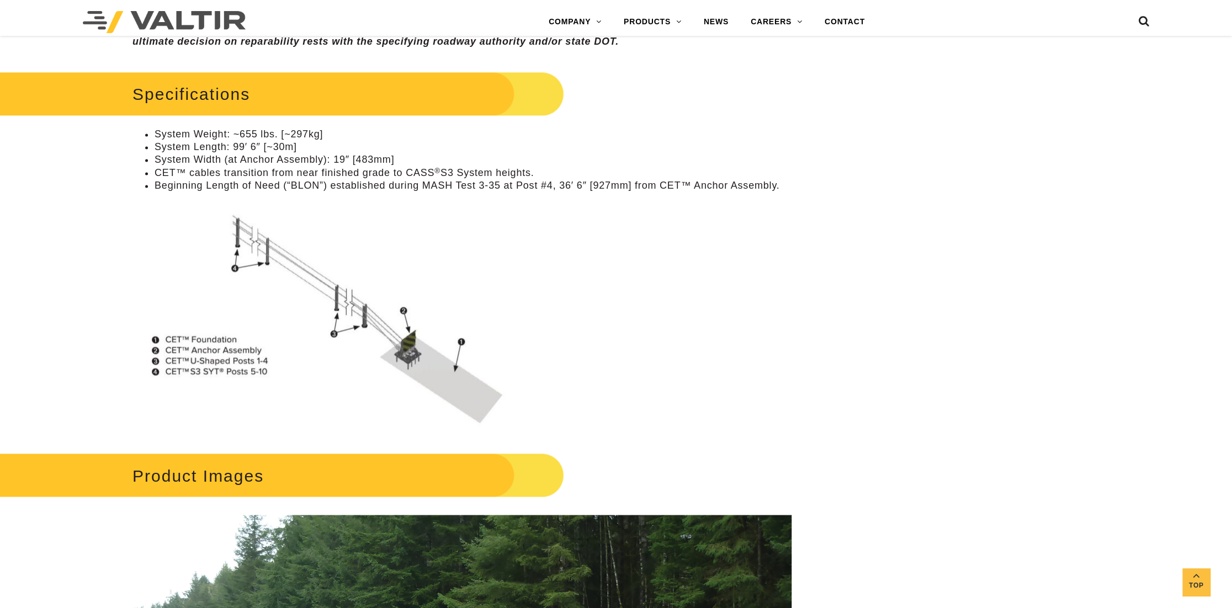
drag, startPoint x: 478, startPoint y: 192, endPoint x: 538, endPoint y: 192, distance: 59.6
click at [479, 192] on div "Specifications System Weight: ~655 lbs. [~297kg] System Length: 99′ 6″ [~30m] S…" at bounding box center [462, 249] width 659 height 362
click at [548, 192] on div "Specifications System Weight: ~655 lbs. [~297kg] System Length: 99′ 6″ [~30m] S…" at bounding box center [462, 249] width 659 height 362
click at [577, 184] on li "Beginning Length of Need (“BLON”) established during MASH Test 3-35 at Post #4,…" at bounding box center [473, 185] width 637 height 13
click at [500, 191] on li "Beginning Length of Need (“BLON”) established during MASH Test 3-35 at Post #4,…" at bounding box center [473, 185] width 637 height 13
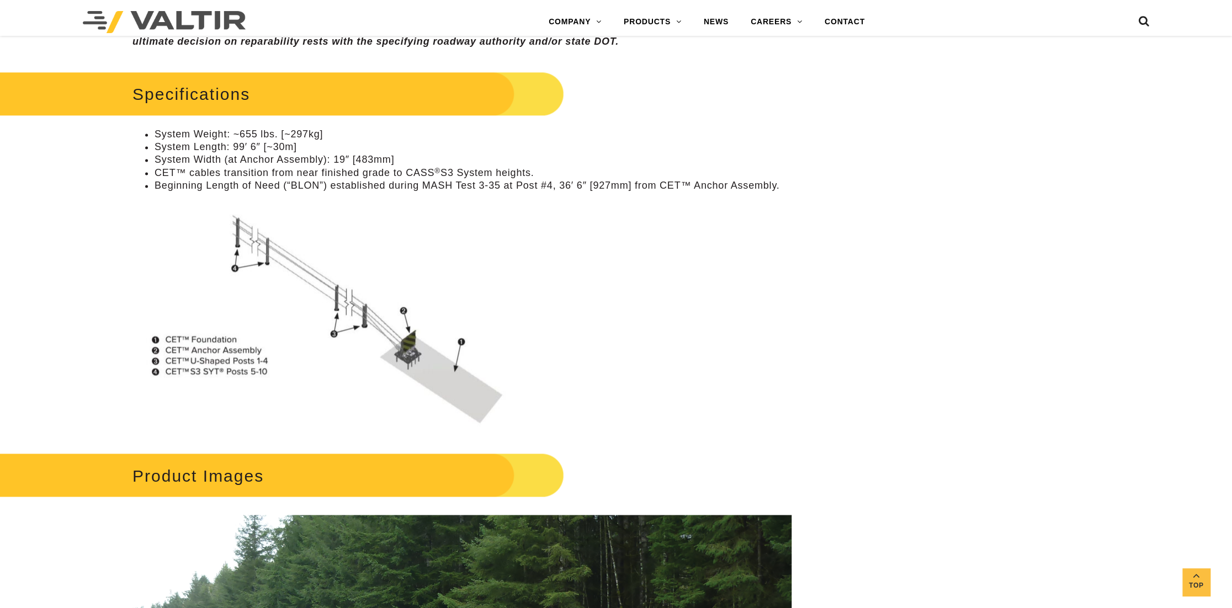
click at [263, 187] on li "Beginning Length of Need (“BLON”) established during MASH Test 3-35 at Post #4,…" at bounding box center [473, 185] width 637 height 13
click at [387, 184] on li "Beginning Length of Need (“BLON”) established during MASH Test 3-35 at Post #4,…" at bounding box center [473, 185] width 637 height 13
click at [534, 188] on li "Beginning Length of Need (“BLON”) established during MASH Test 3-35 at Post #4,…" at bounding box center [473, 185] width 637 height 13
click at [340, 167] on li "CET™ cables transition from near finished grade to CASS ® S3 System heights." at bounding box center [473, 173] width 637 height 13
click at [354, 182] on li "Beginning Length of Need (“BLON”) established during MASH Test 3-35 at Post #4,…" at bounding box center [473, 185] width 637 height 13
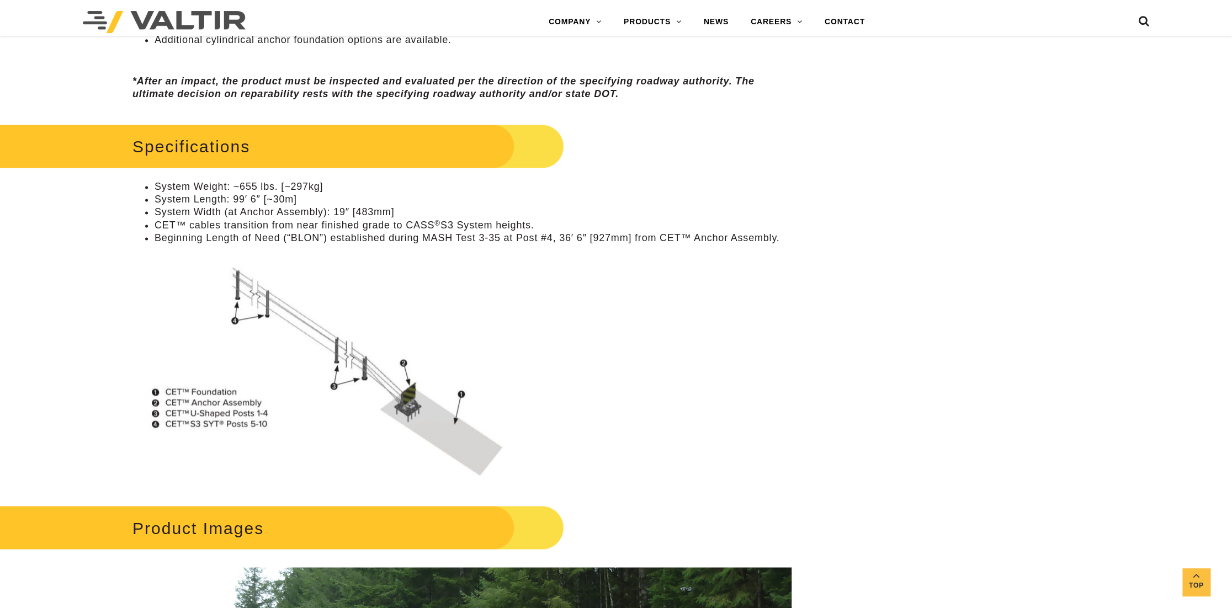
scroll to position [1009, 0]
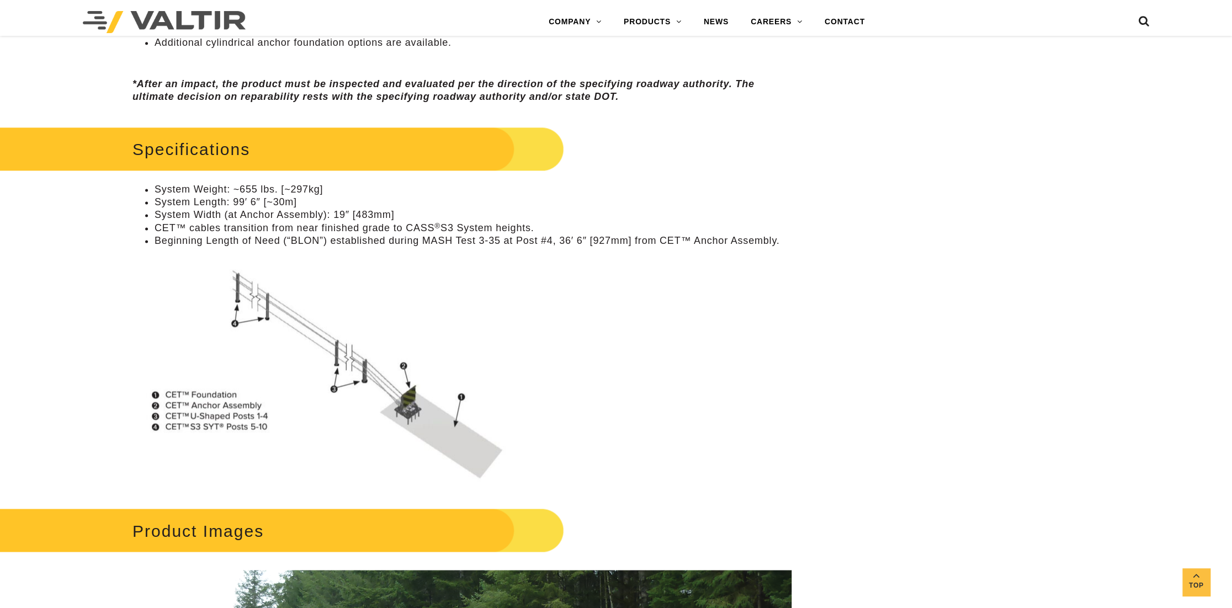
click at [499, 237] on li "Beginning Length of Need (“BLON”) established during MASH Test 3-35 at Post #4,…" at bounding box center [473, 241] width 637 height 13
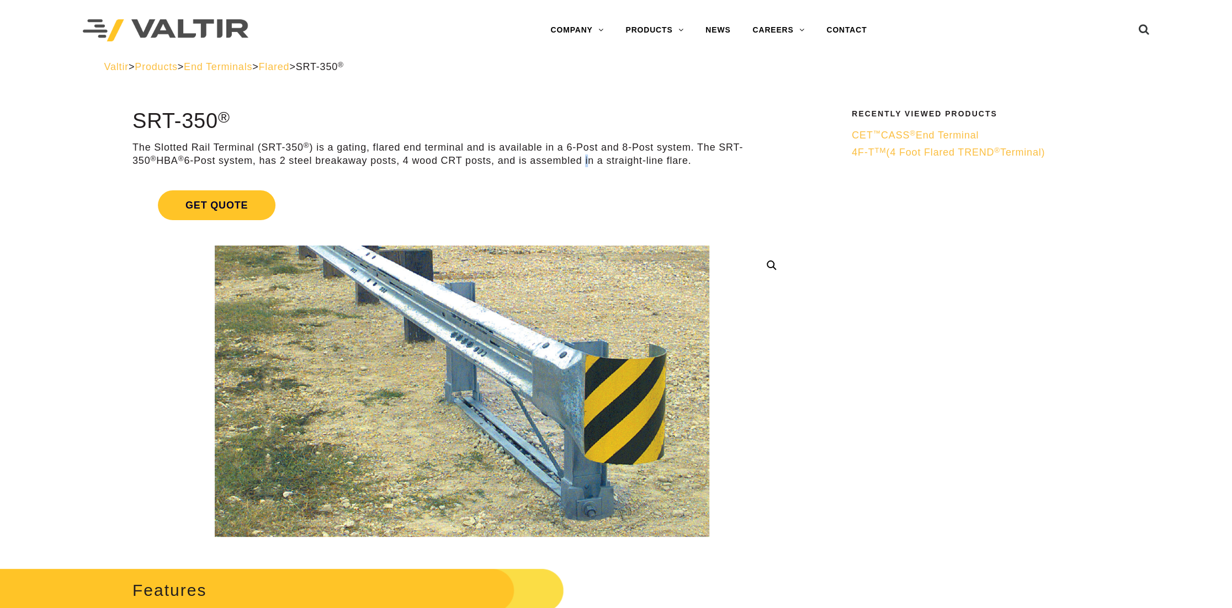
click at [563, 157] on p "The Slotted Rail Terminal (SRT-350 ® ) is a gating, flared end terminal and is …" at bounding box center [462, 154] width 659 height 26
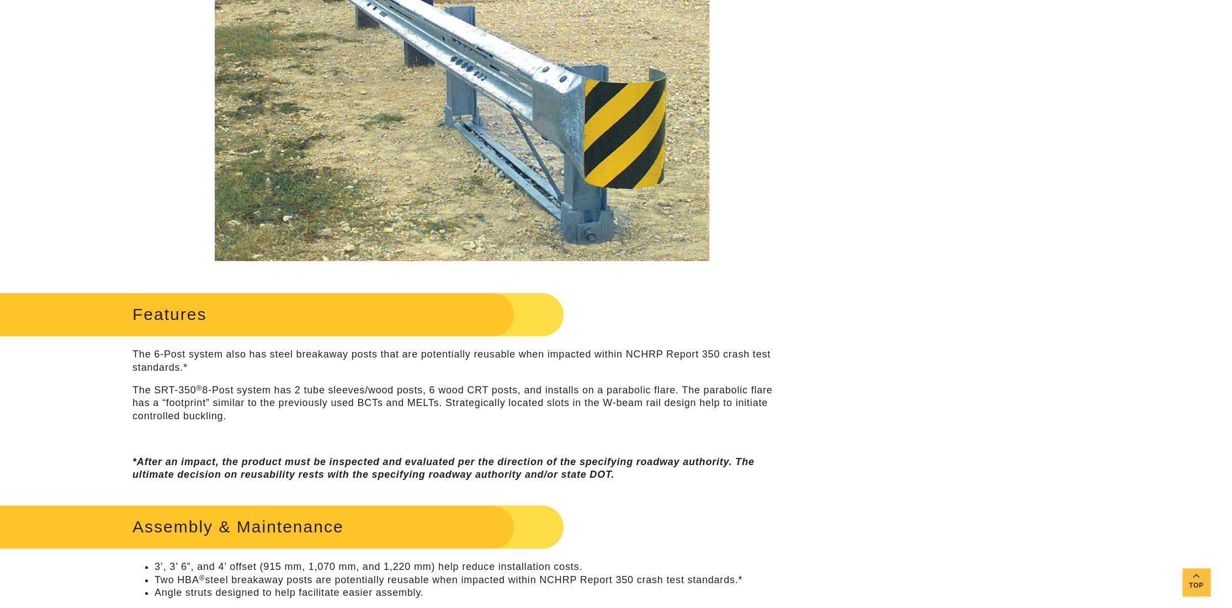
scroll to position [387, 0]
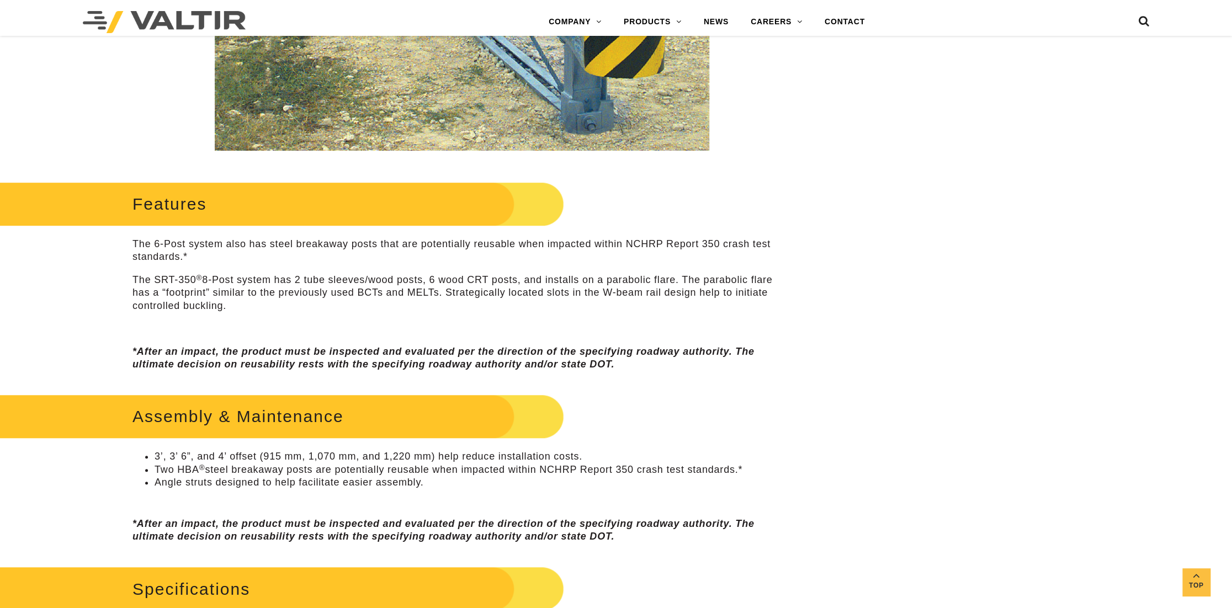
click at [221, 310] on p "The SRT-350 ® 8-Post system has 2 tube sleeves/wood posts, 6 wood CRT posts, an…" at bounding box center [462, 293] width 659 height 39
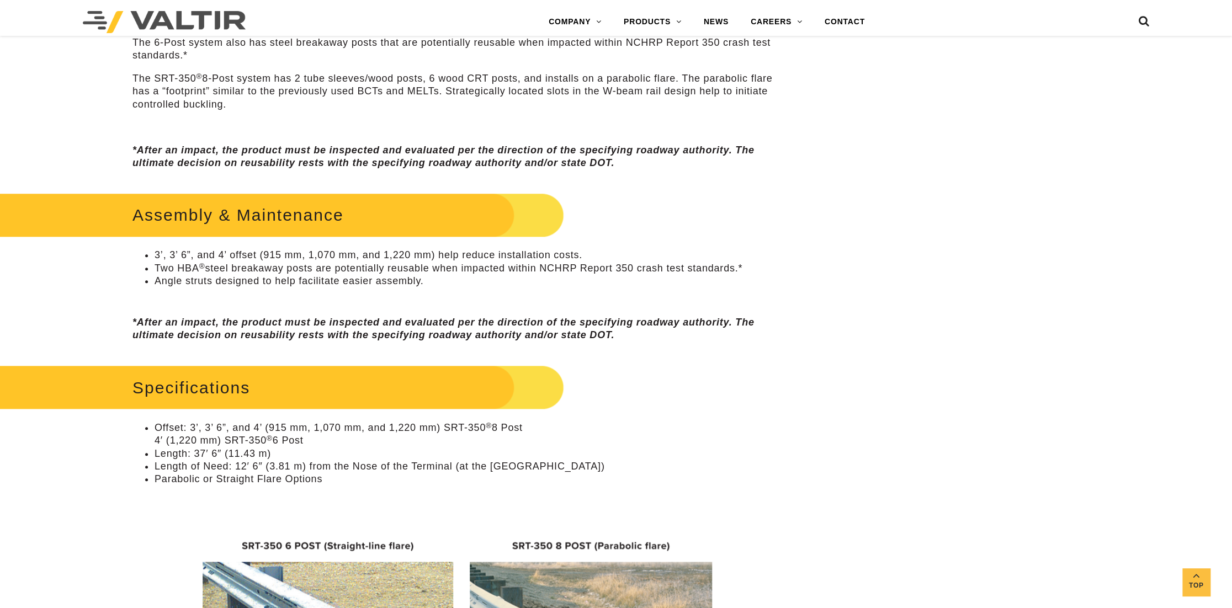
scroll to position [607, 0]
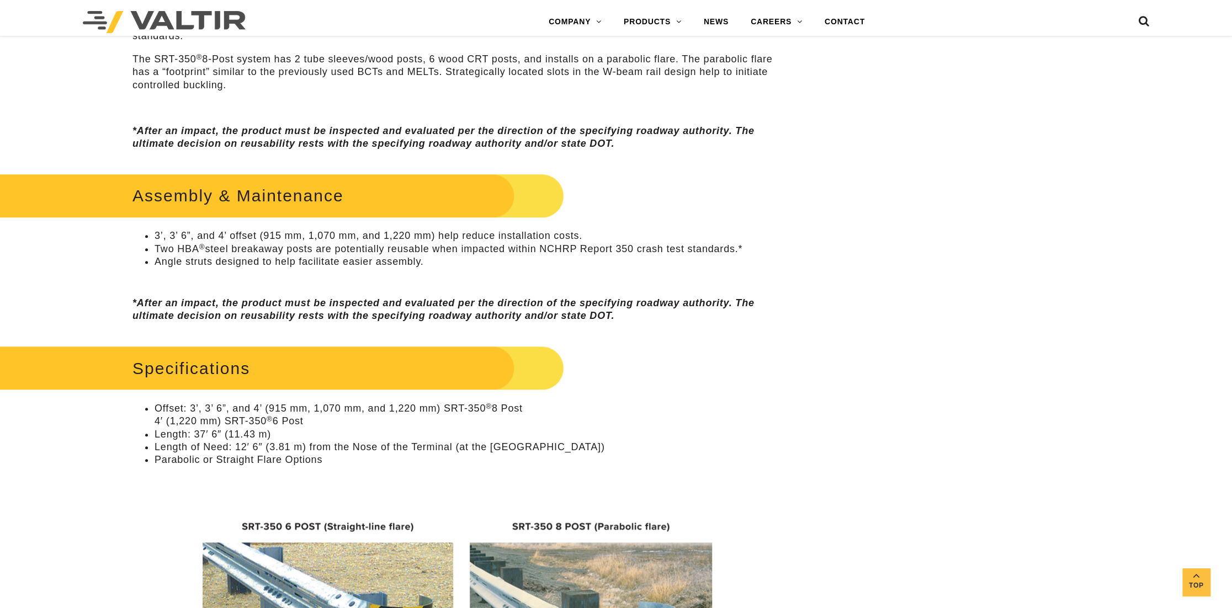
click at [213, 443] on li "Length of Need: 12′ 6″ (3.81 m) from the Nose of the Terminal (at the [GEOGRAPH…" at bounding box center [473, 447] width 637 height 13
click at [329, 433] on li "Length: 37′ 6″ (11.43 m)" at bounding box center [473, 434] width 637 height 13
click at [373, 442] on li "Length of Need: 12′ 6″ (3.81 m) from the Nose of the Terminal (at the [GEOGRAPH…" at bounding box center [473, 447] width 637 height 13
click at [460, 442] on li "Length of Need: 12′ 6″ (3.81 m) from the Nose of the Terminal (at the [GEOGRAPH…" at bounding box center [473, 447] width 637 height 13
click at [334, 457] on li "Parabolic or Straight Flare Options" at bounding box center [473, 460] width 637 height 13
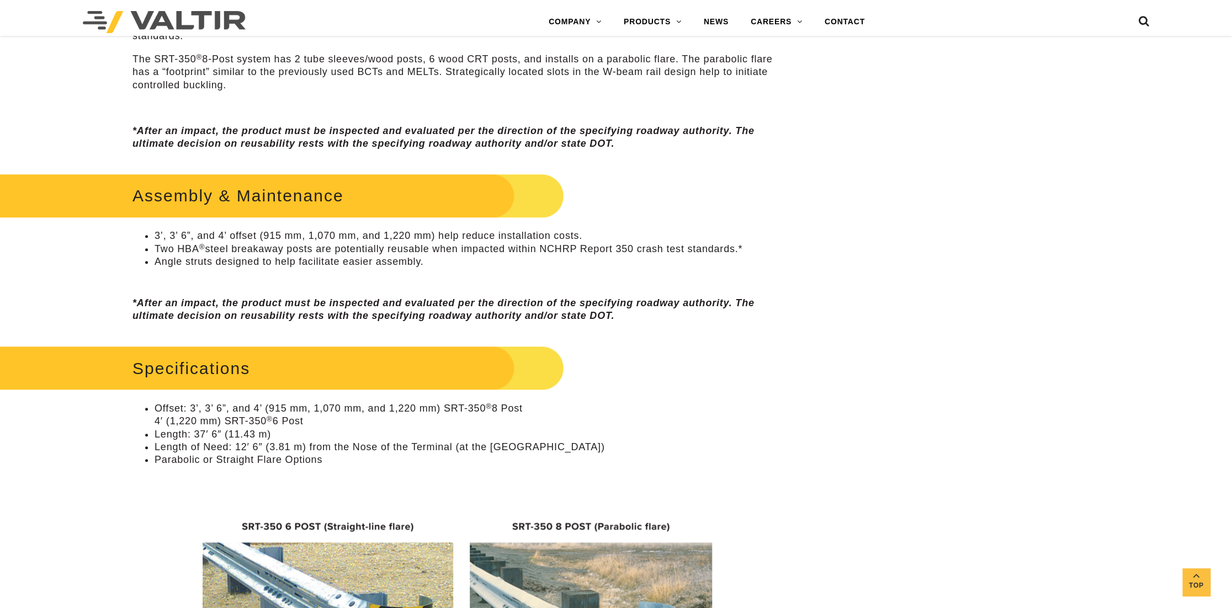
click at [202, 456] on li "Parabolic or Straight Flare Options" at bounding box center [473, 460] width 637 height 13
click at [226, 446] on li "Length of Need: 12′ 6″ (3.81 m) from the Nose of the Terminal (at the [GEOGRAPH…" at bounding box center [473, 447] width 637 height 13
click at [377, 455] on li "Parabolic or Straight Flare Options" at bounding box center [473, 460] width 637 height 13
click at [289, 465] on li "Parabolic or Straight Flare Options" at bounding box center [473, 460] width 637 height 13
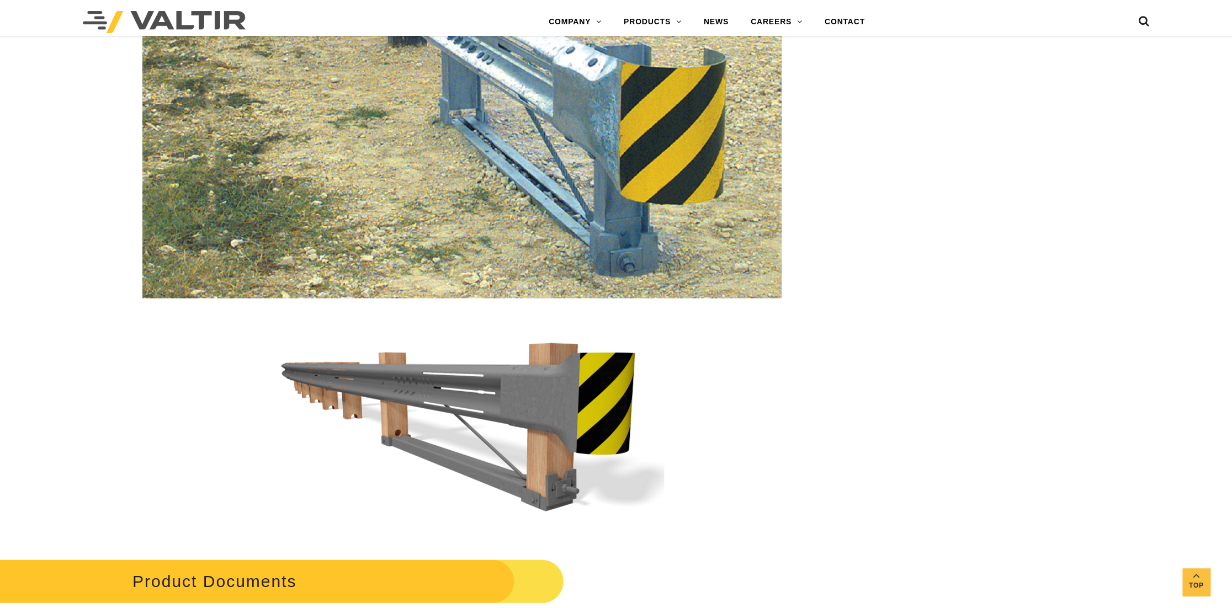
scroll to position [1933, 0]
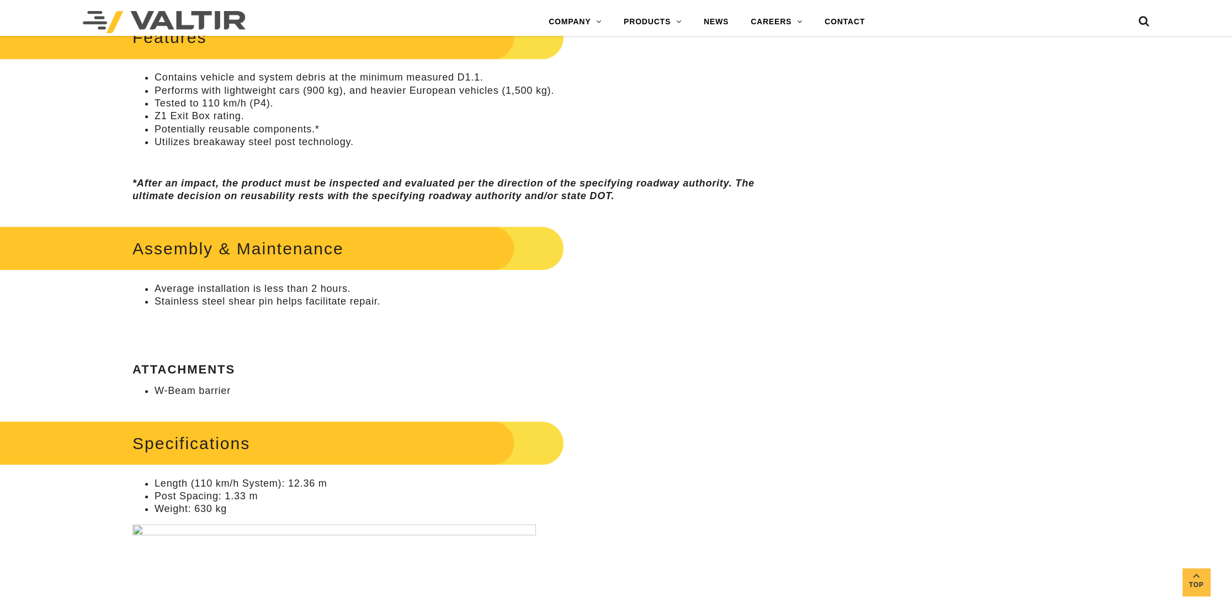
scroll to position [331, 0]
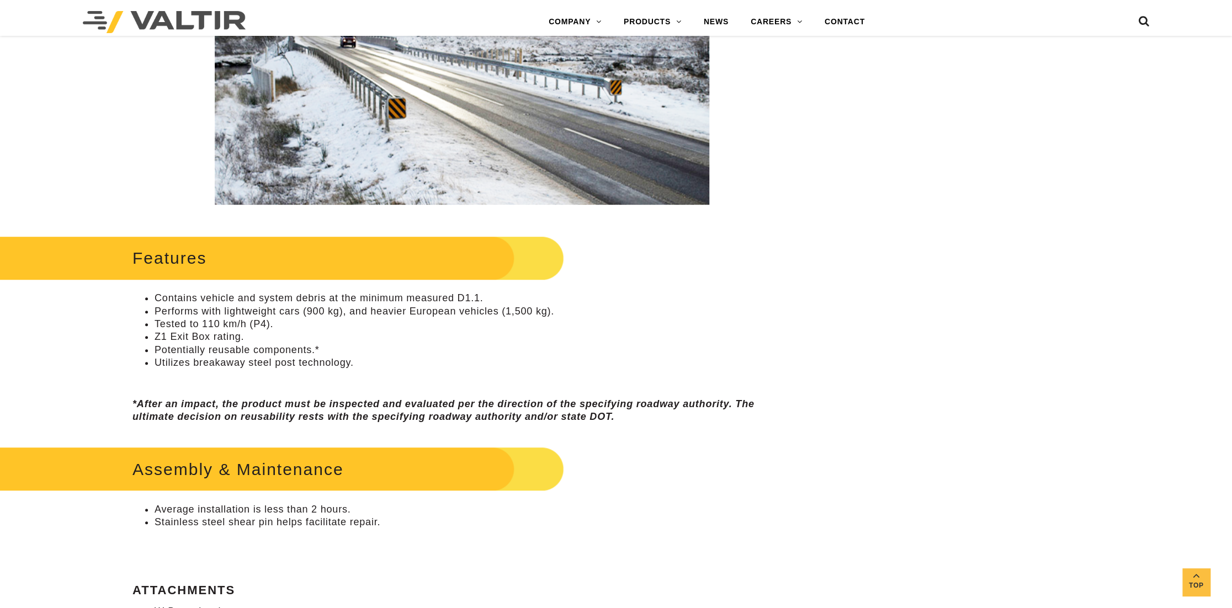
click at [298, 328] on li "Tested to 110 km/h (P4)." at bounding box center [473, 324] width 637 height 13
click at [268, 354] on li "Potentially reusable components.*" at bounding box center [473, 350] width 637 height 13
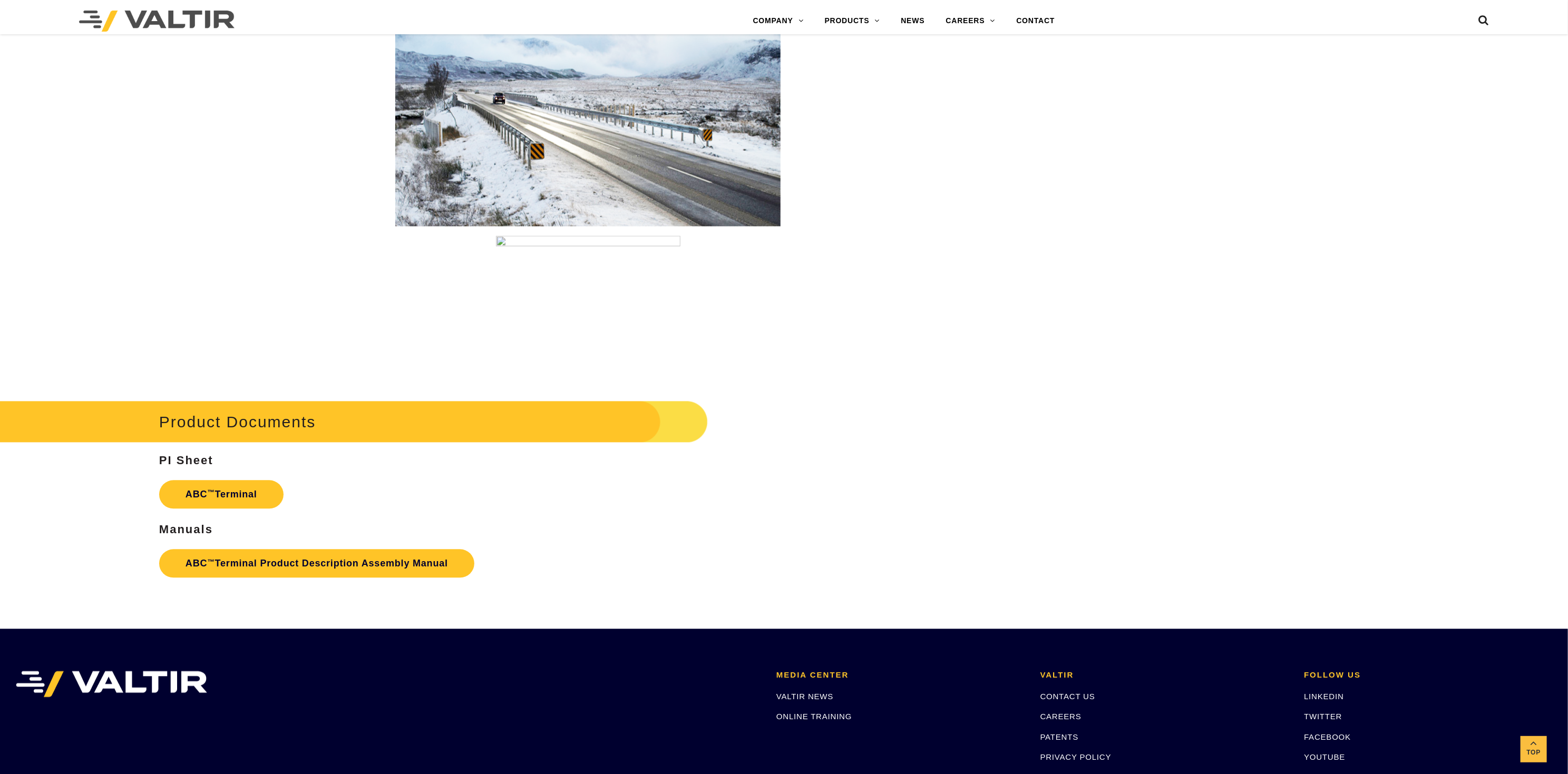
scroll to position [1927, 0]
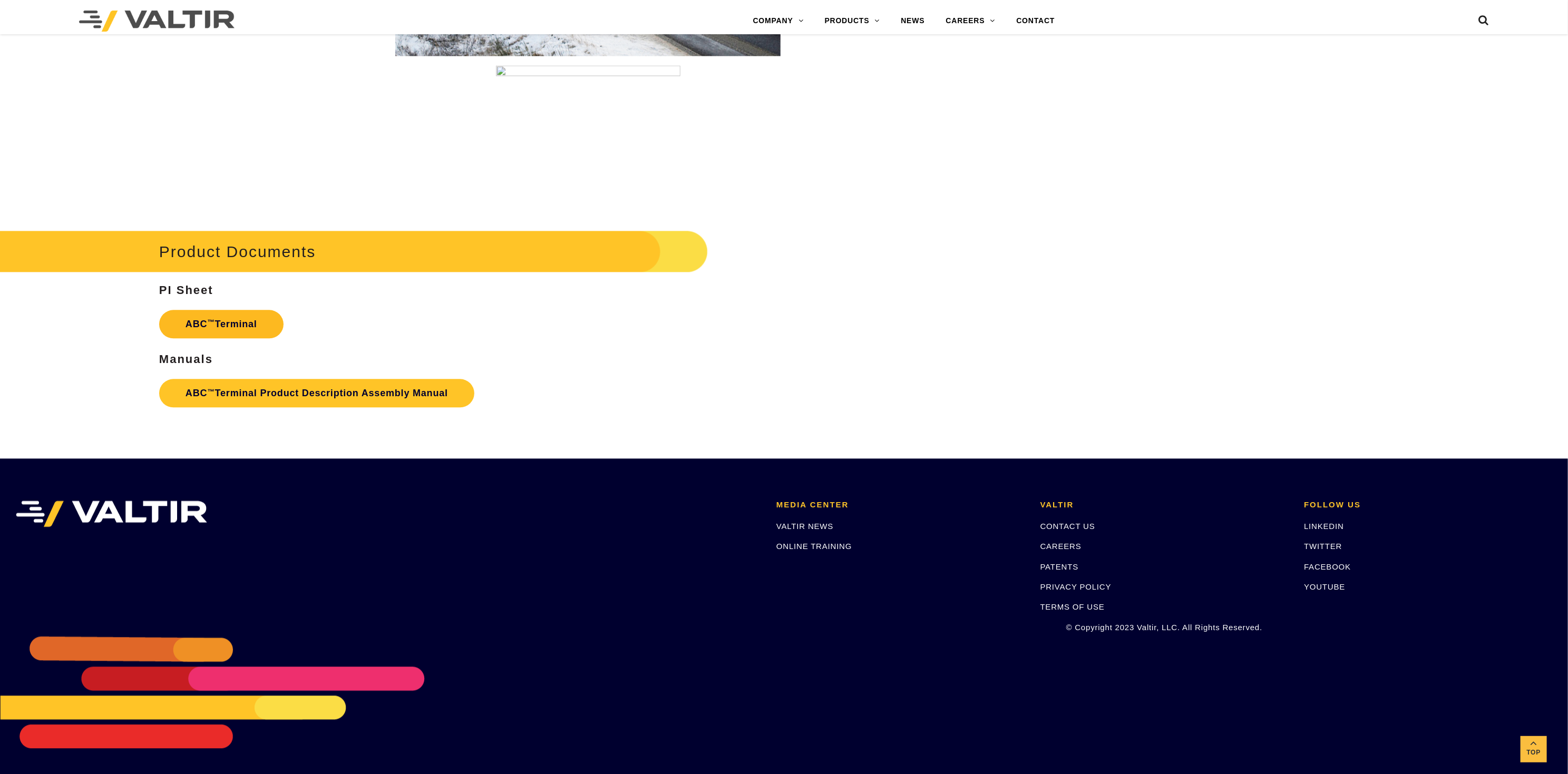
click at [217, 324] on link "ABC ™ Terminal" at bounding box center [221, 324] width 124 height 29
click at [268, 396] on link "ABC ™ Terminal Product Description Assembly Manual" at bounding box center [317, 393] width 315 height 29
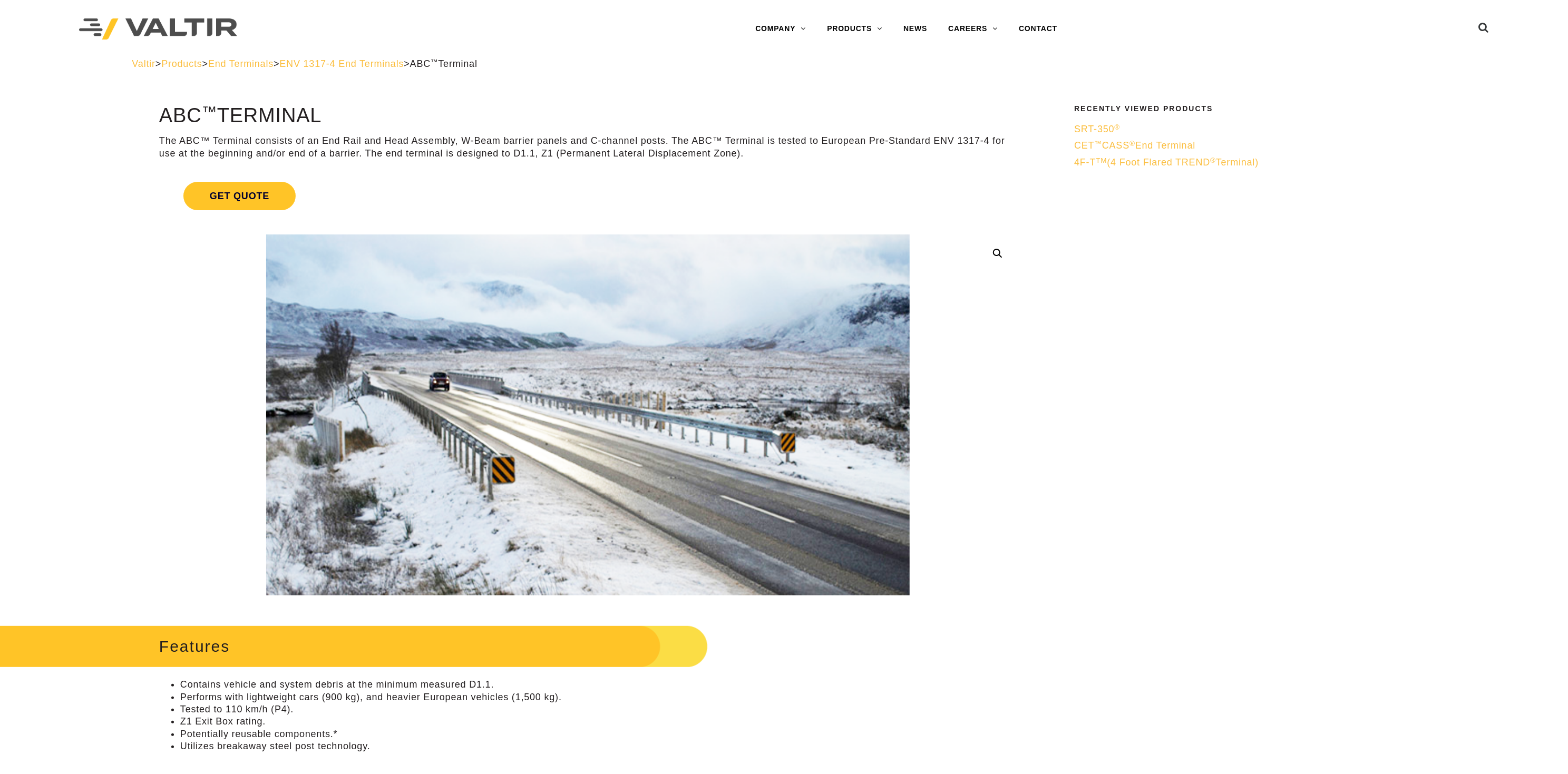
drag, startPoint x: 157, startPoint y: 114, endPoint x: 350, endPoint y: 127, distance: 193.4
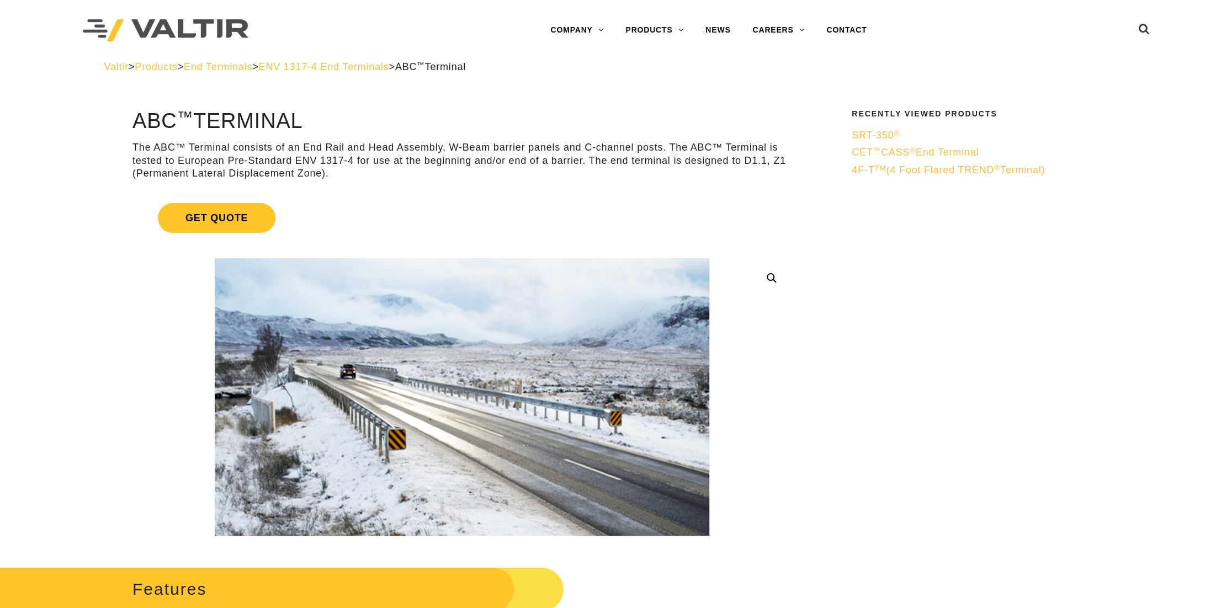
click at [307, 173] on p "The ABC™ Terminal consists of an End Rail and Head Assembly, W-Beam barrier pan…" at bounding box center [462, 160] width 659 height 39
click at [199, 166] on p "The ABC™ Terminal consists of an End Rail and Head Assembly, W-Beam barrier pan…" at bounding box center [462, 160] width 659 height 39
click at [210, 157] on p "The ABC™ Terminal consists of an End Rail and Head Assembly, W-Beam barrier pan…" at bounding box center [462, 160] width 659 height 39
click at [341, 132] on h1 "ABC ™ Terminal" at bounding box center [462, 121] width 659 height 23
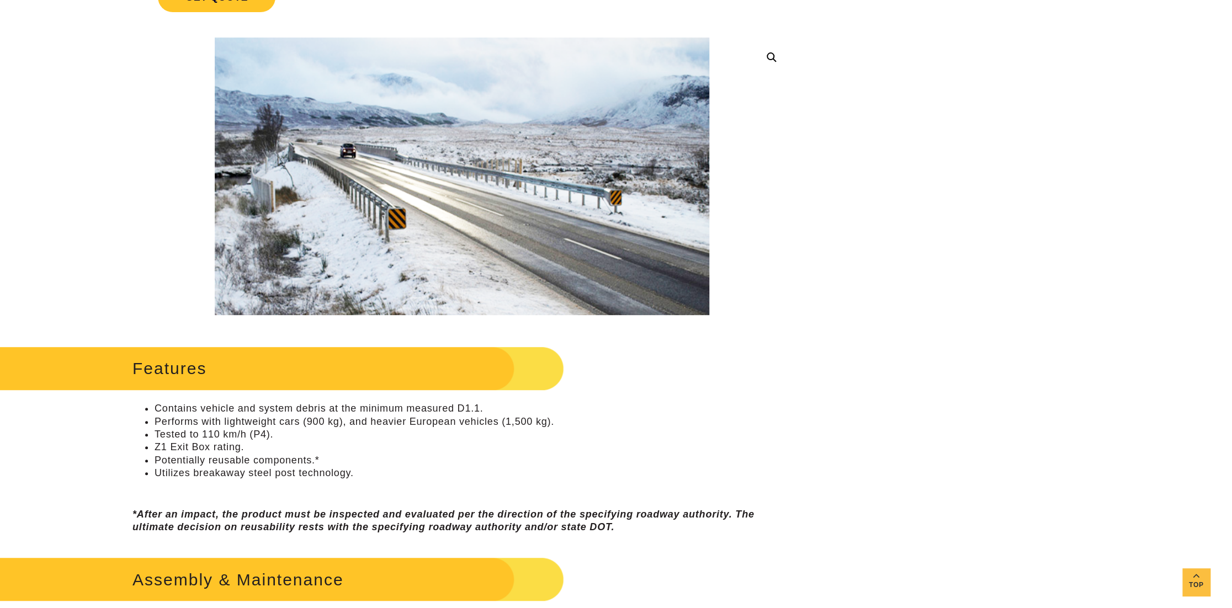
click at [410, 409] on li "Contains vehicle and system debris at the minimum measured D1.1." at bounding box center [473, 409] width 637 height 13
click at [464, 403] on li "Contains vehicle and system debris at the minimum measured D1.1." at bounding box center [473, 409] width 637 height 13
click at [207, 439] on li "Tested to 110 km/h (P4)." at bounding box center [473, 434] width 637 height 13
click at [311, 404] on li "Contains vehicle and system debris at the minimum measured D1.1." at bounding box center [473, 409] width 637 height 13
click at [418, 398] on div "Features Contains vehicle and system debris at the minimum measured D1.1. Perfo…" at bounding box center [462, 439] width 659 height 192
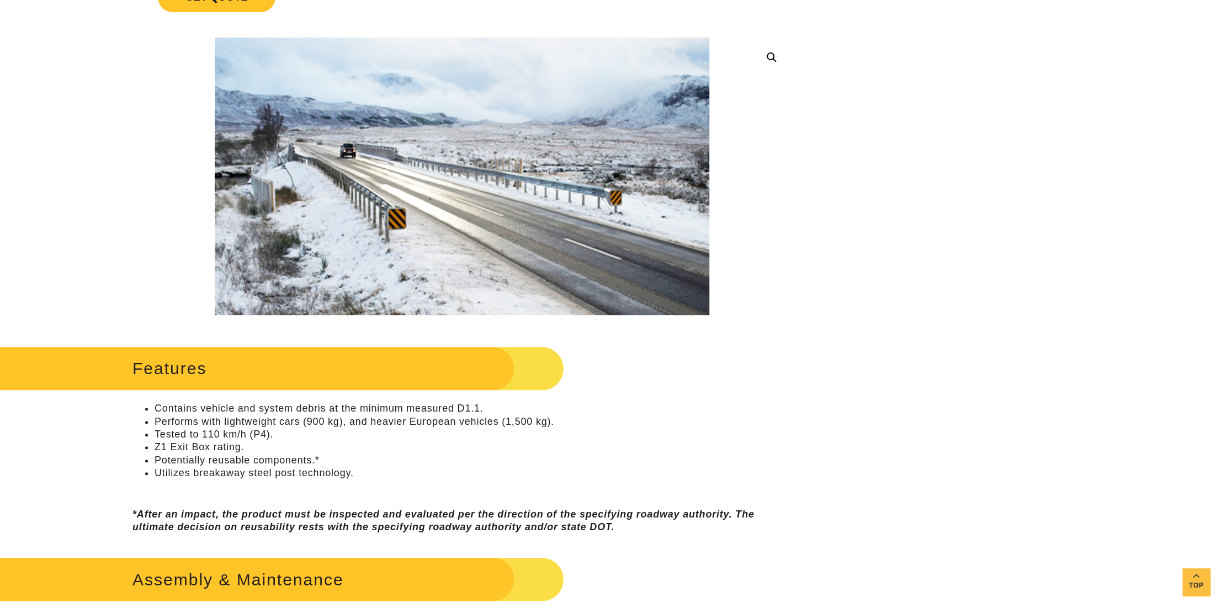
click at [351, 418] on li "Performs with lightweight cars (900 kg), and heavier European vehicles (1,500 k…" at bounding box center [473, 422] width 637 height 13
click at [235, 419] on li "Performs with lightweight cars (900 kg), and heavier European vehicles (1,500 k…" at bounding box center [473, 422] width 637 height 13
click at [335, 407] on li "Contains vehicle and system debris at the minimum measured D1.1." at bounding box center [473, 409] width 637 height 13
click at [416, 410] on li "Contains vehicle and system debris at the minimum measured D1.1." at bounding box center [473, 409] width 637 height 13
click at [460, 407] on li "Contains vehicle and system debris at the minimum measured D1.1." at bounding box center [473, 409] width 637 height 13
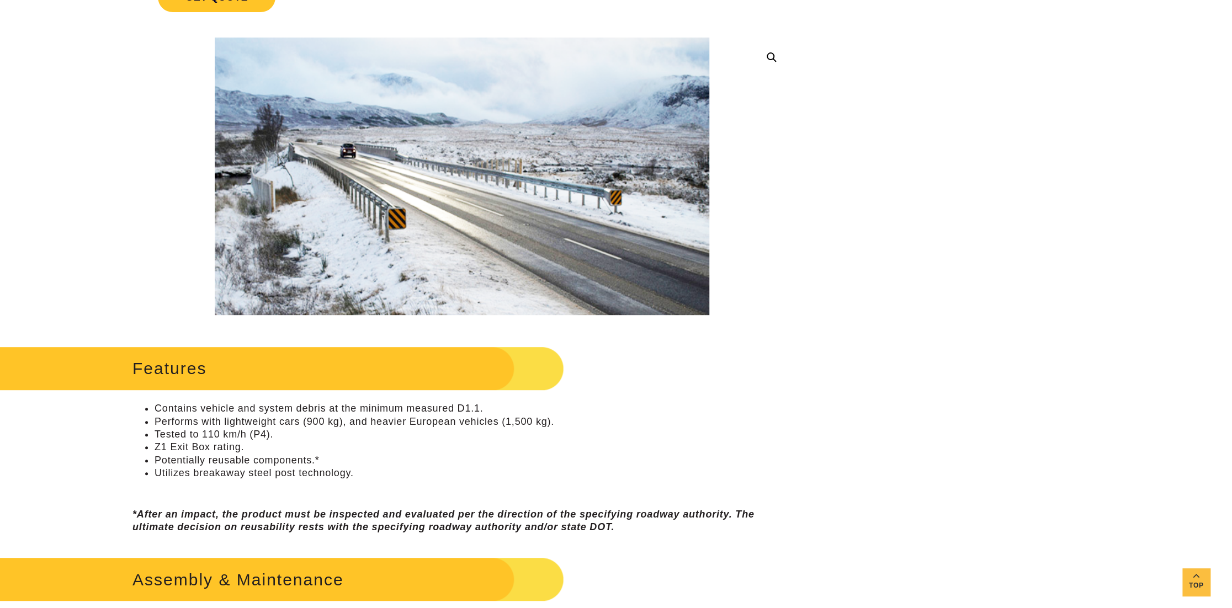
click at [493, 403] on li "Contains vehicle and system debris at the minimum measured D1.1." at bounding box center [473, 409] width 637 height 13
click at [445, 408] on li "Contains vehicle and system debris at the minimum measured D1.1." at bounding box center [473, 409] width 637 height 13
click at [411, 438] on li "Tested to 110 km/h (P4)." at bounding box center [473, 434] width 637 height 13
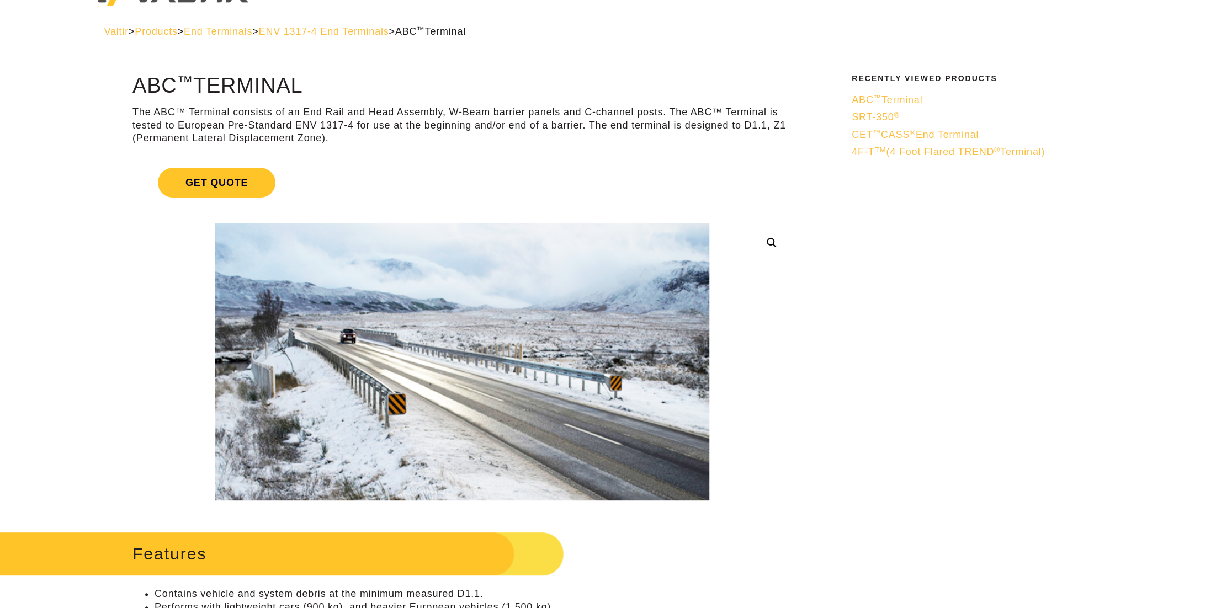
scroll to position [0, 0]
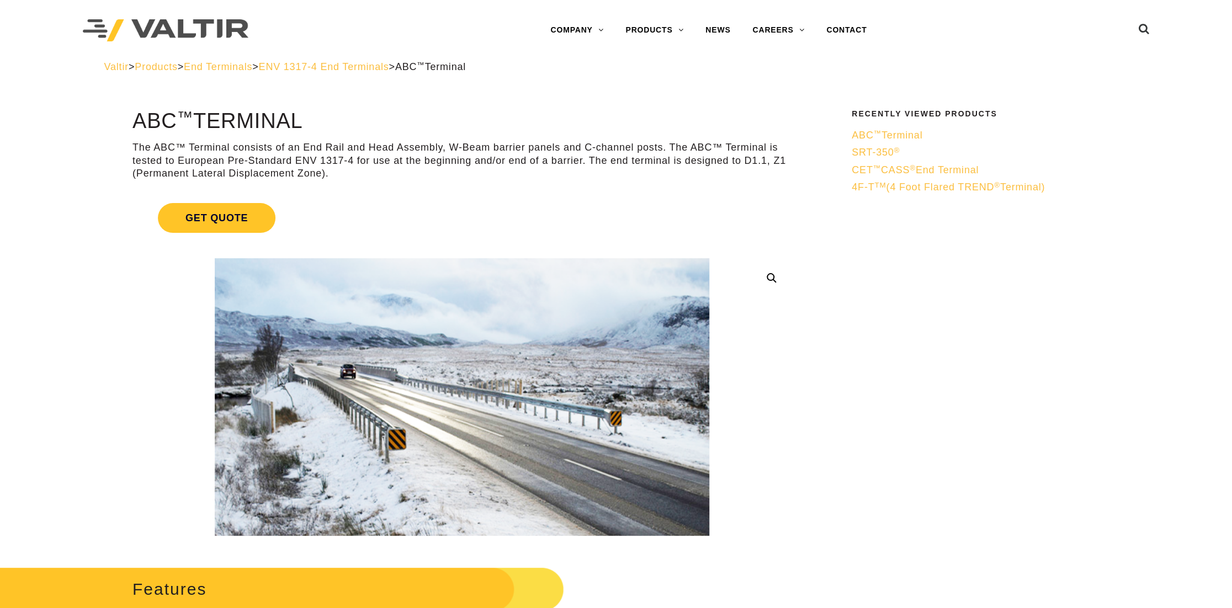
click at [595, 160] on p "The ABC™ Terminal consists of an End Rail and Head Assembly, W-Beam barrier pan…" at bounding box center [462, 160] width 659 height 39
click at [472, 200] on link "Get Quote" at bounding box center [462, 218] width 659 height 56
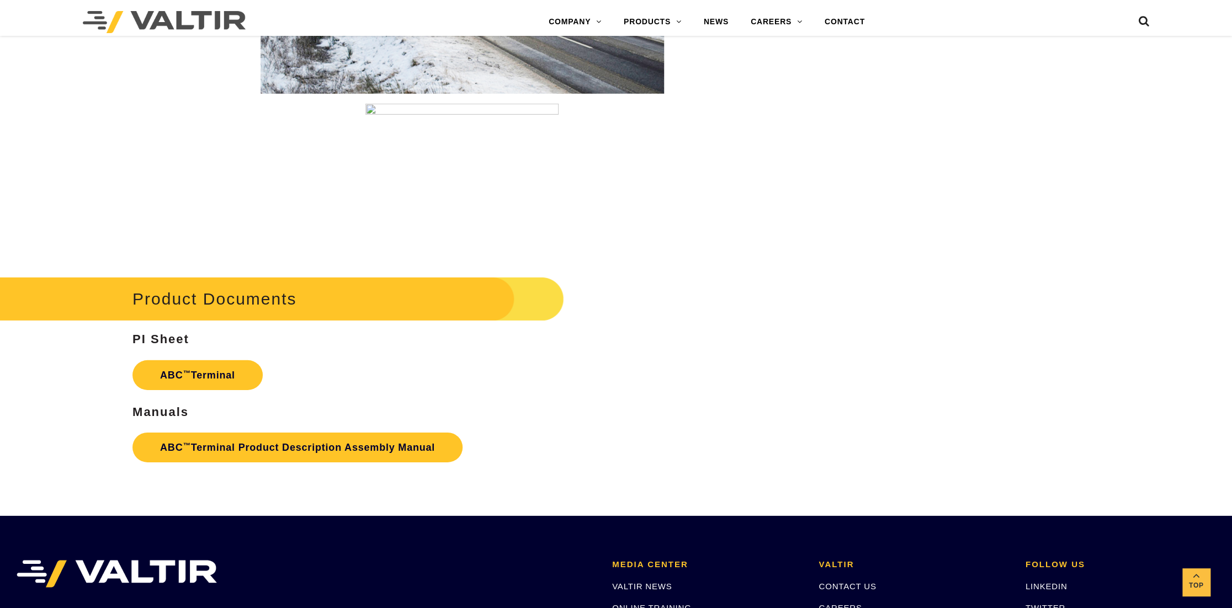
scroll to position [2209, 0]
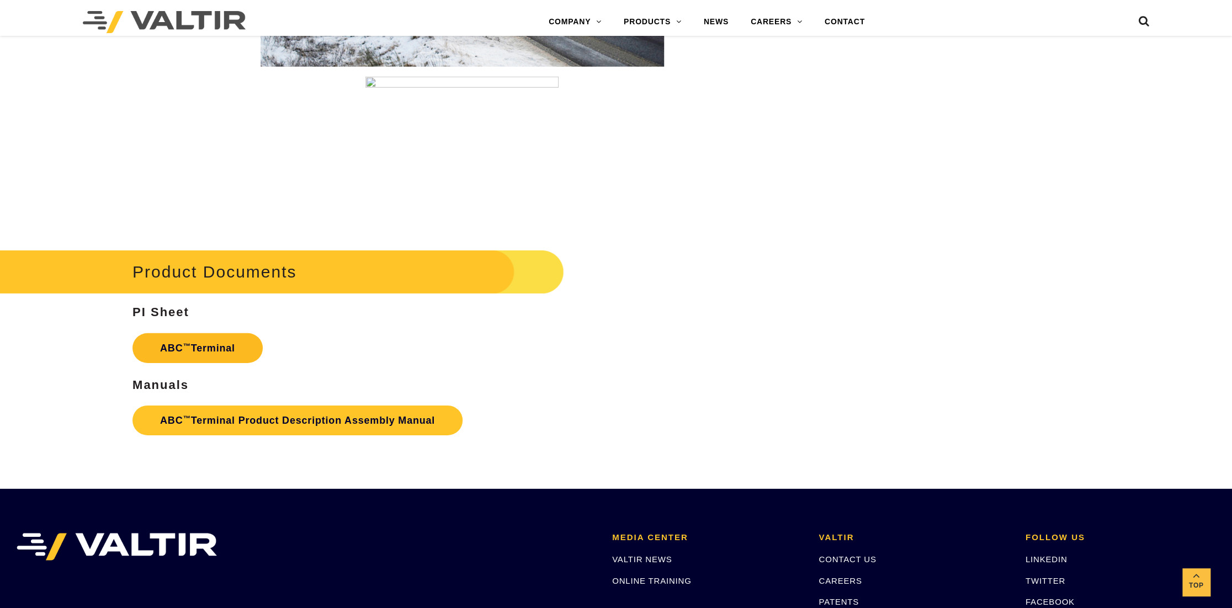
click at [203, 350] on link "ABC ™ Terminal" at bounding box center [198, 349] width 130 height 30
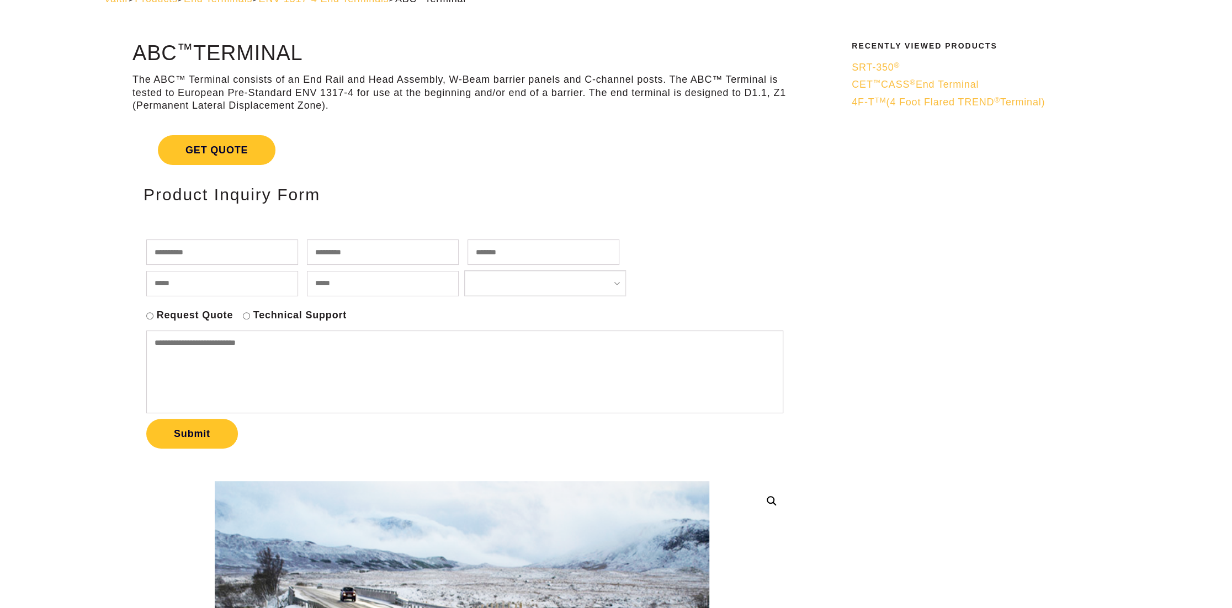
scroll to position [2209, 0]
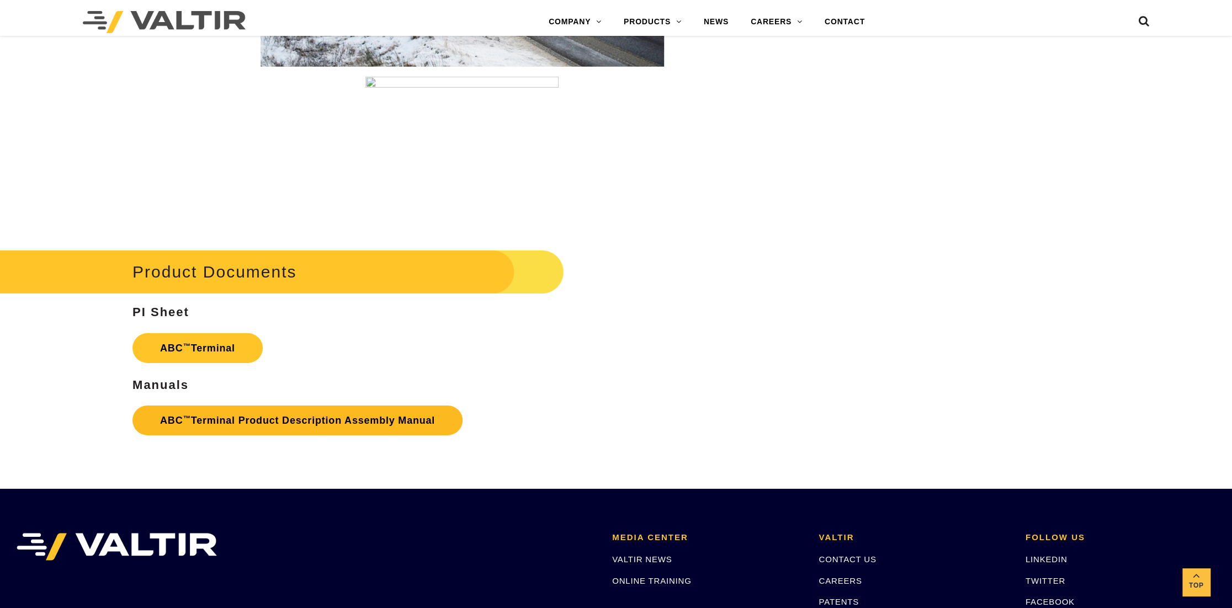
click at [251, 426] on link "ABC ™ Terminal Product Description Assembly Manual" at bounding box center [298, 421] width 330 height 30
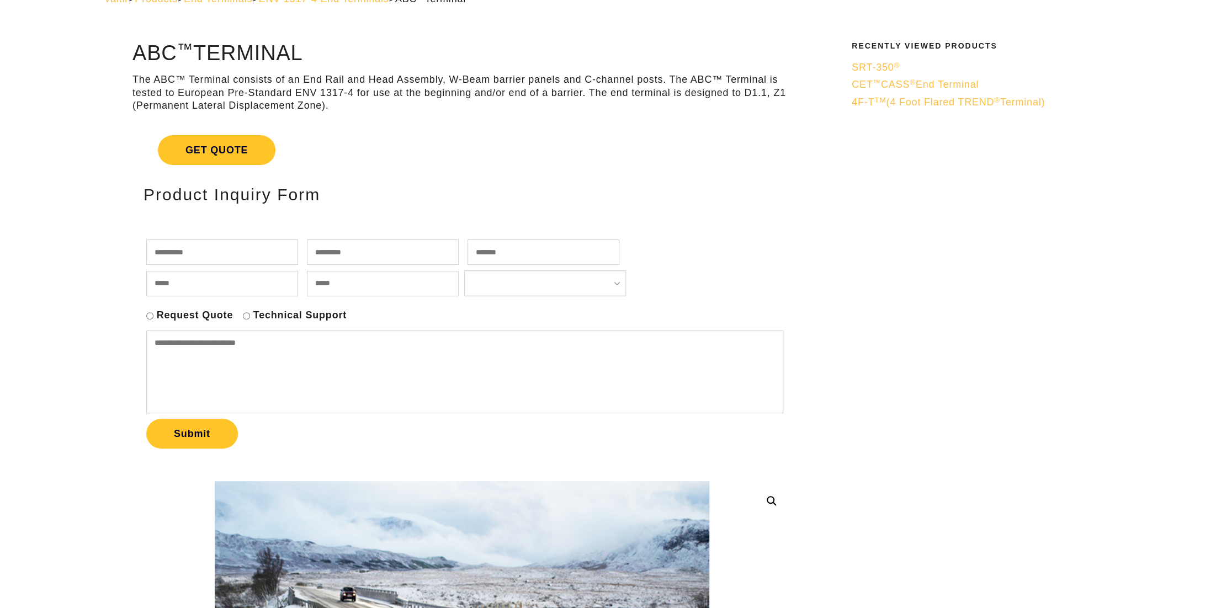
scroll to position [2209, 0]
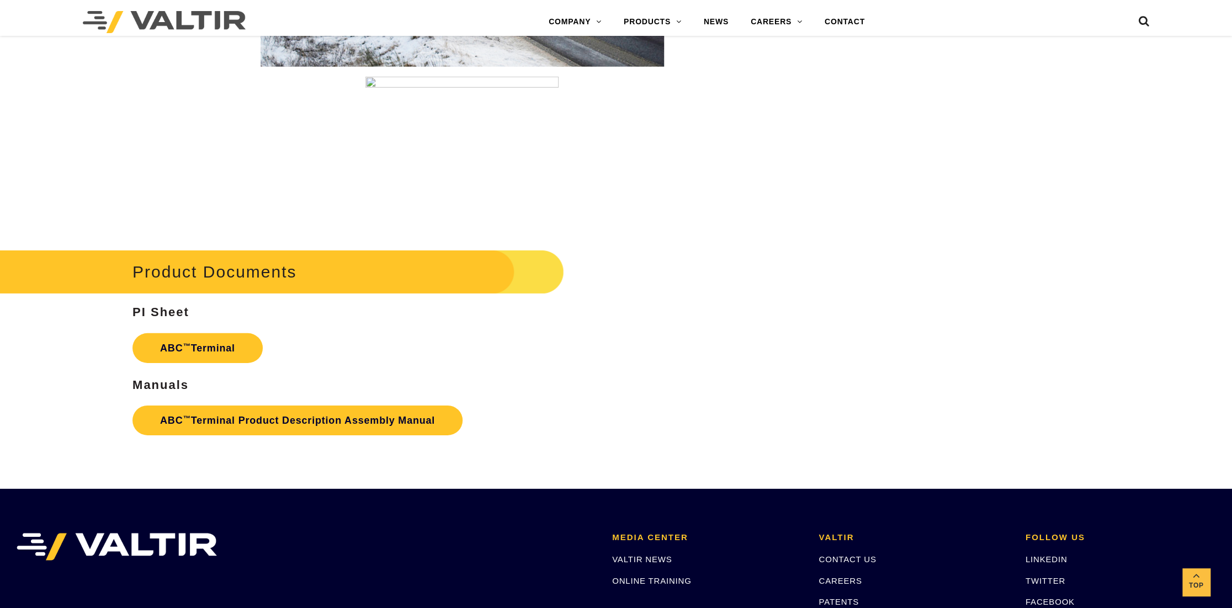
click at [418, 198] on img at bounding box center [462, 152] width 193 height 150
drag, startPoint x: 257, startPoint y: 172, endPoint x: 244, endPoint y: 135, distance: 38.6
click at [256, 170] on p at bounding box center [462, 152] width 659 height 150
click at [268, 136] on p at bounding box center [462, 152] width 659 height 150
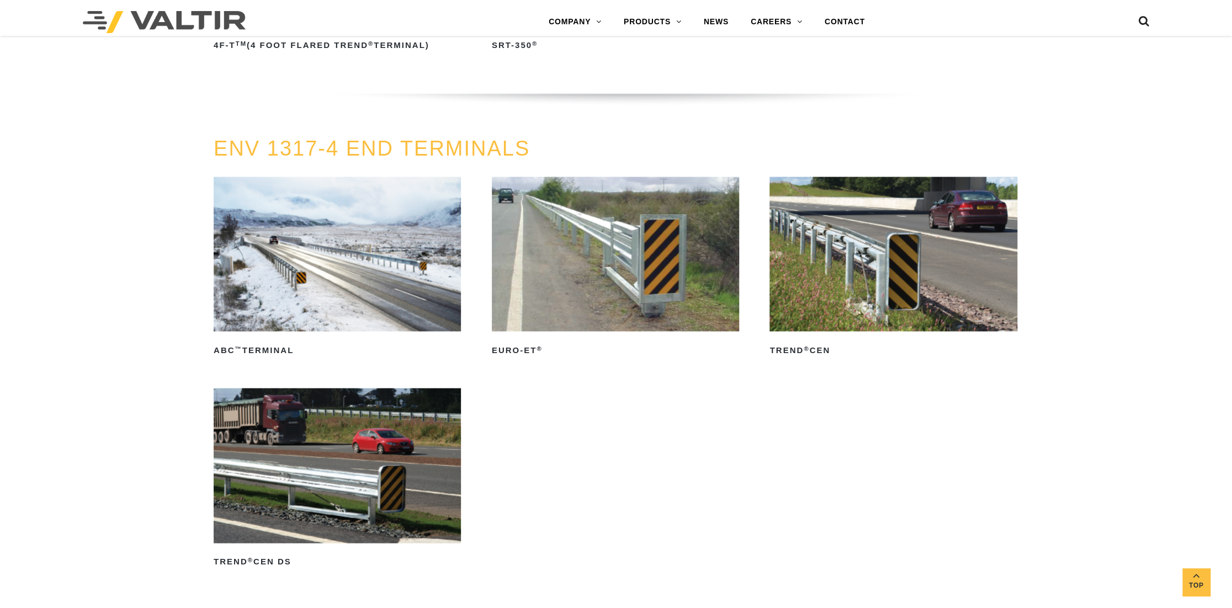
scroll to position [1491, 0]
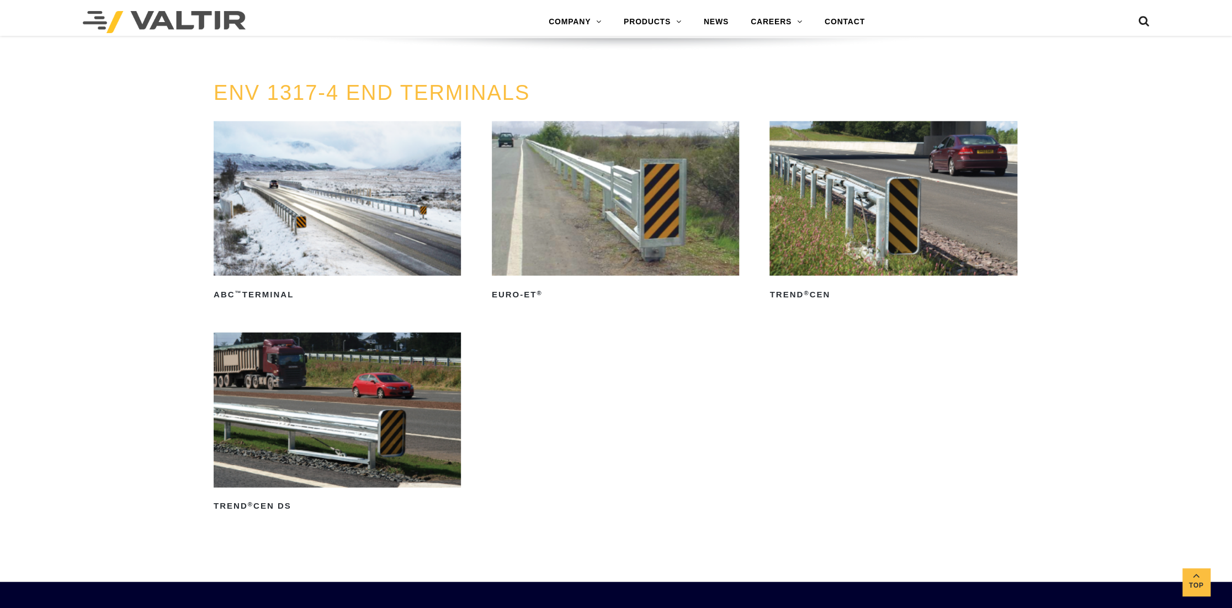
click at [898, 207] on img at bounding box center [893, 198] width 247 height 155
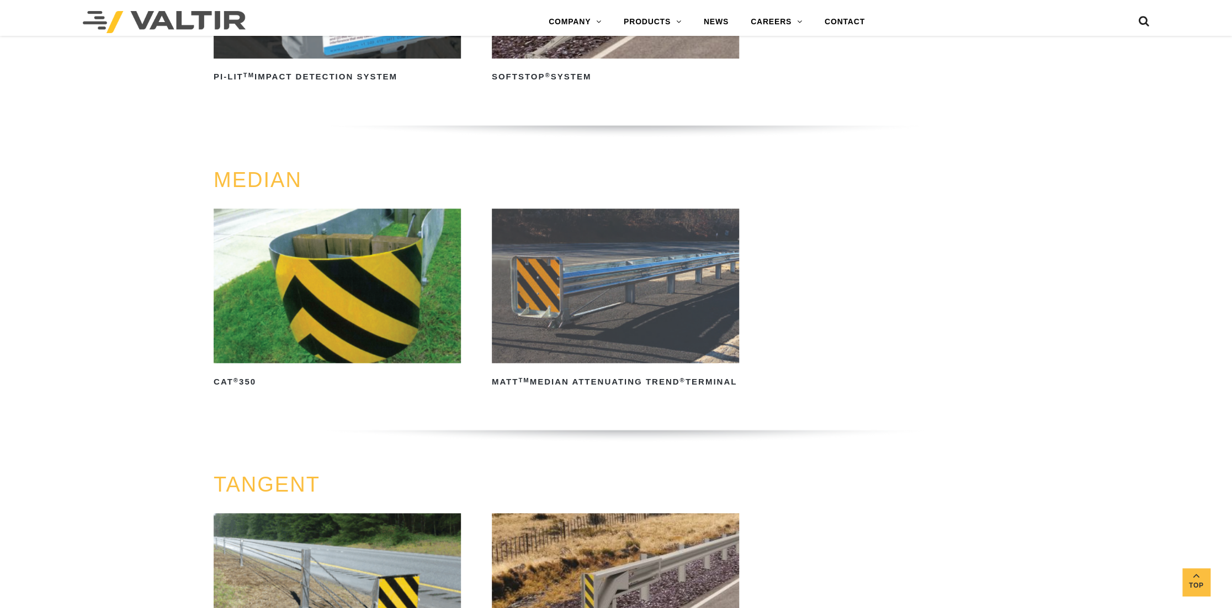
scroll to position [157, 0]
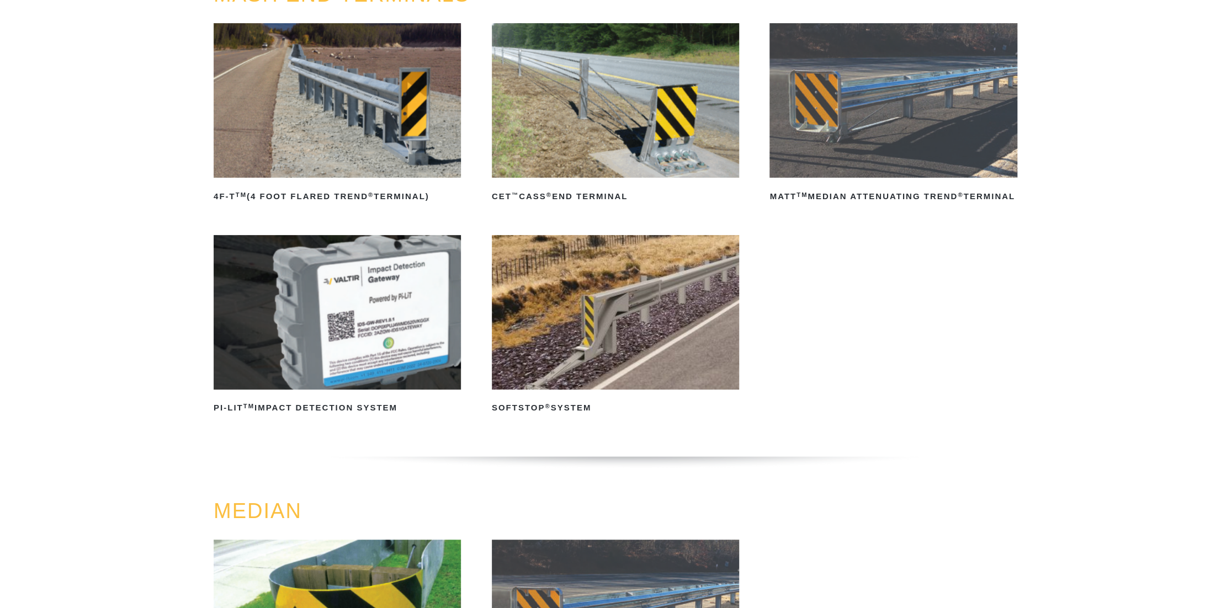
click at [572, 295] on img at bounding box center [615, 312] width 247 height 155
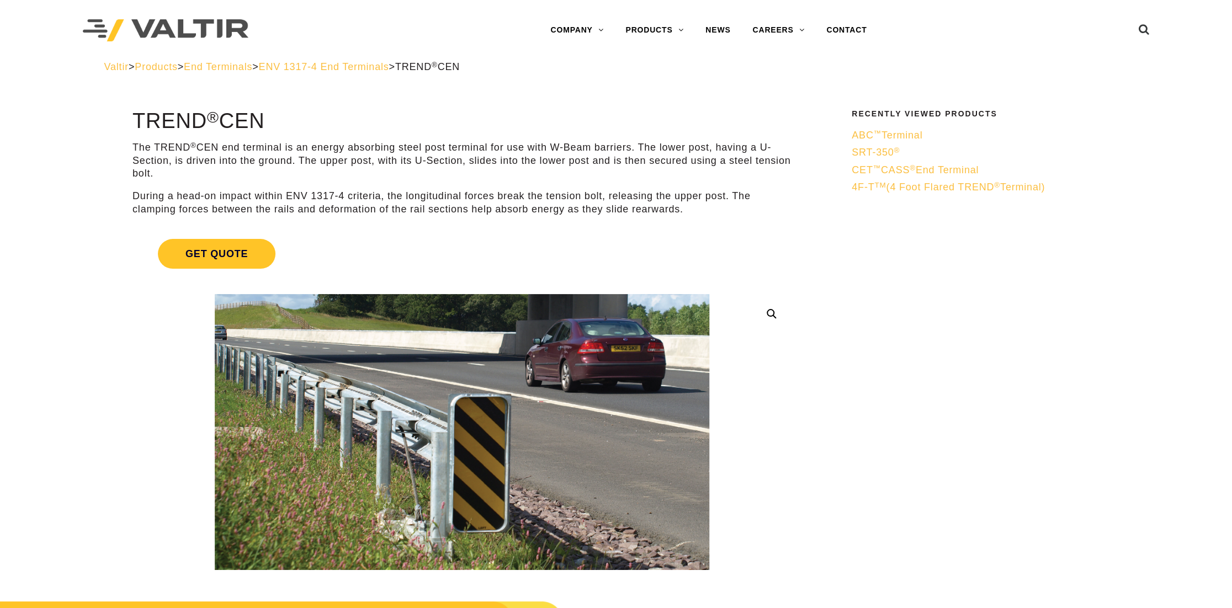
click at [565, 206] on p "During a head-on impact within ENV 1317-4 criteria, the longitudinal forces bre…" at bounding box center [462, 203] width 659 height 26
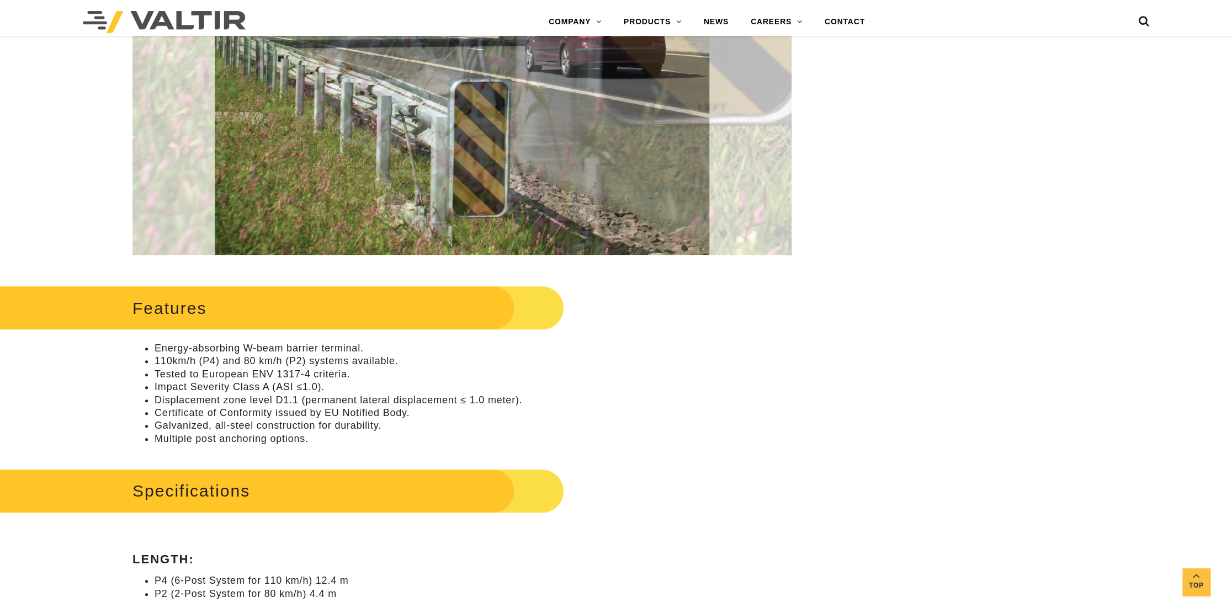
scroll to position [387, 0]
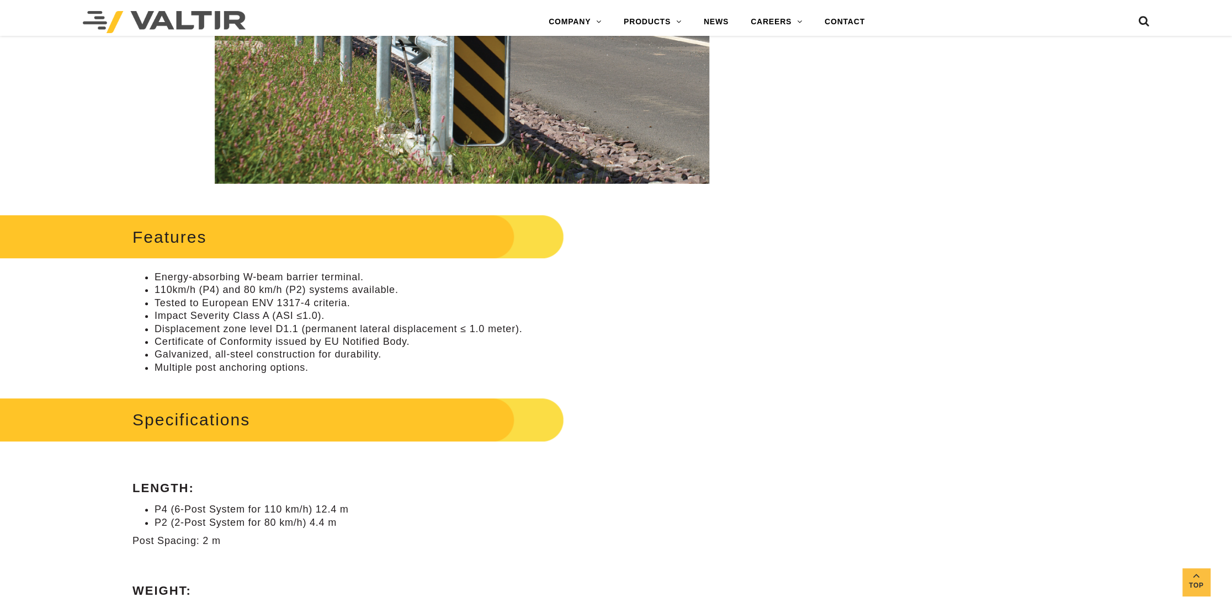
click at [216, 322] on li "Impact Severity Class A (ASI ≤1.0)." at bounding box center [473, 316] width 637 height 13
click at [202, 352] on li "Galvanized, all-steel construction for durability." at bounding box center [473, 354] width 637 height 13
click at [220, 358] on li "Galvanized, all-steel construction for durability." at bounding box center [473, 354] width 637 height 13
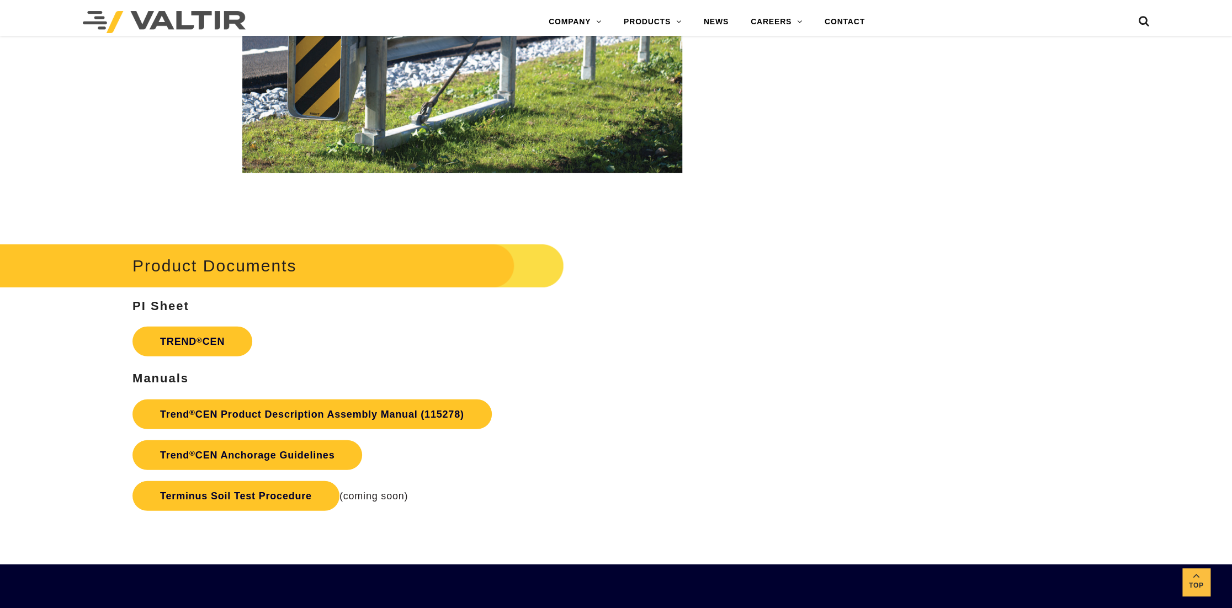
scroll to position [1988, 0]
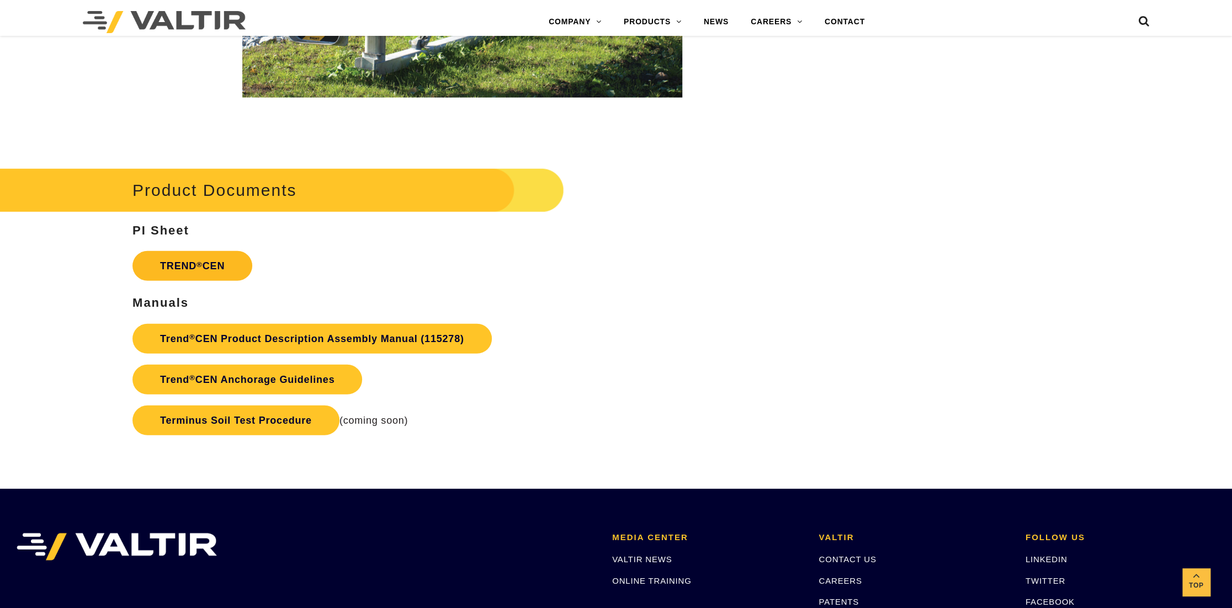
click at [194, 266] on link "TREND ® CEN" at bounding box center [193, 266] width 120 height 30
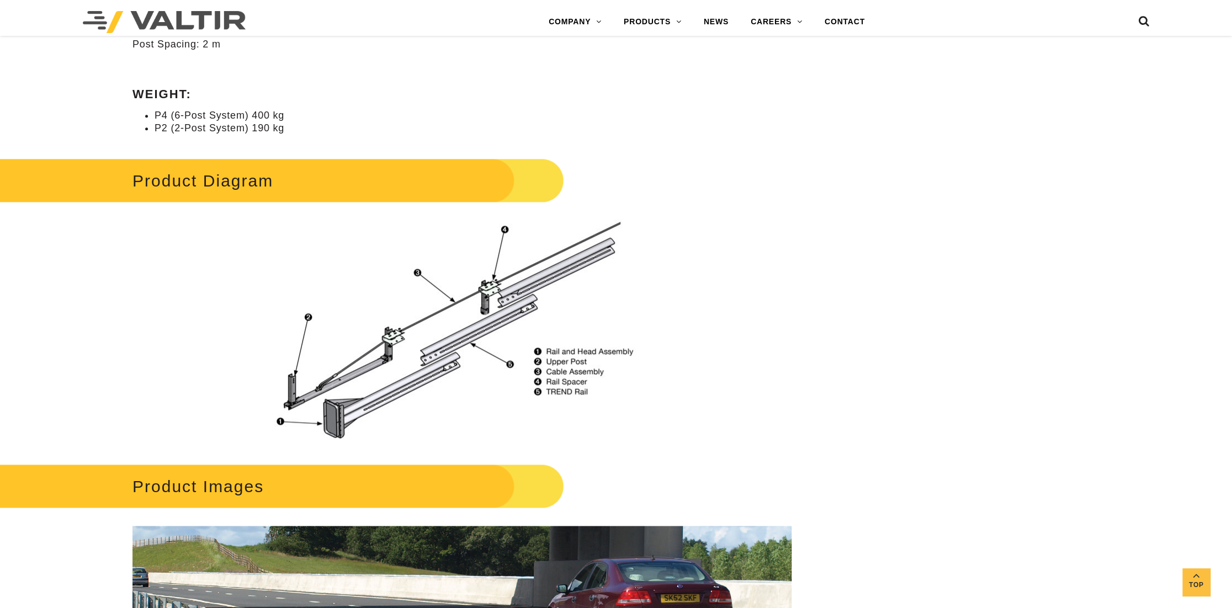
scroll to position [442, 0]
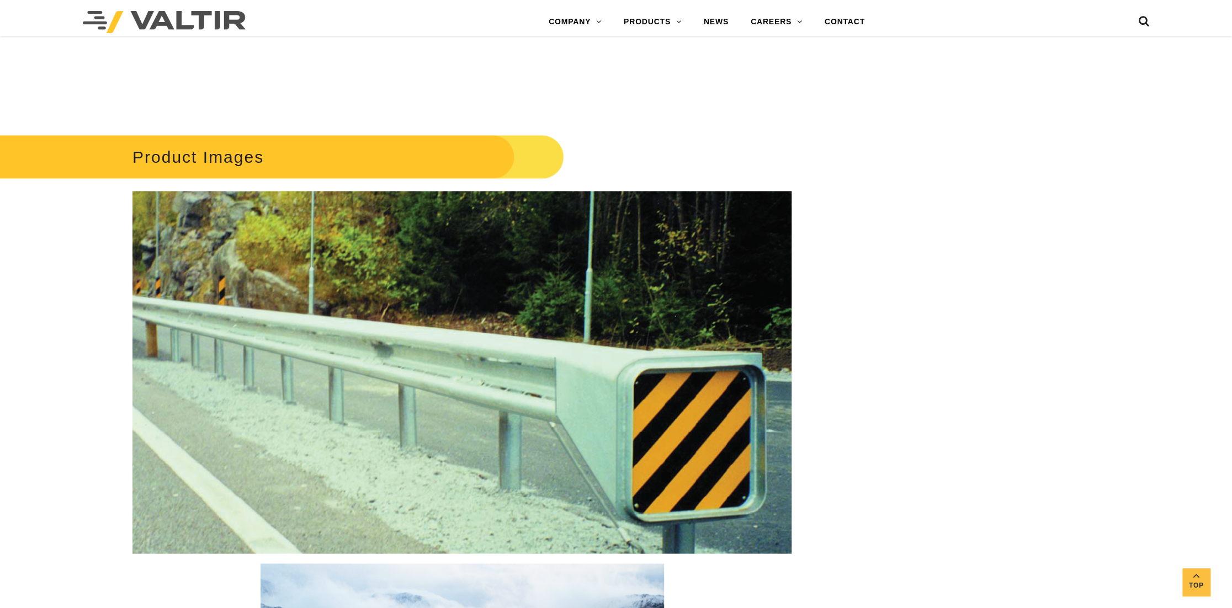
scroll to position [1081, 0]
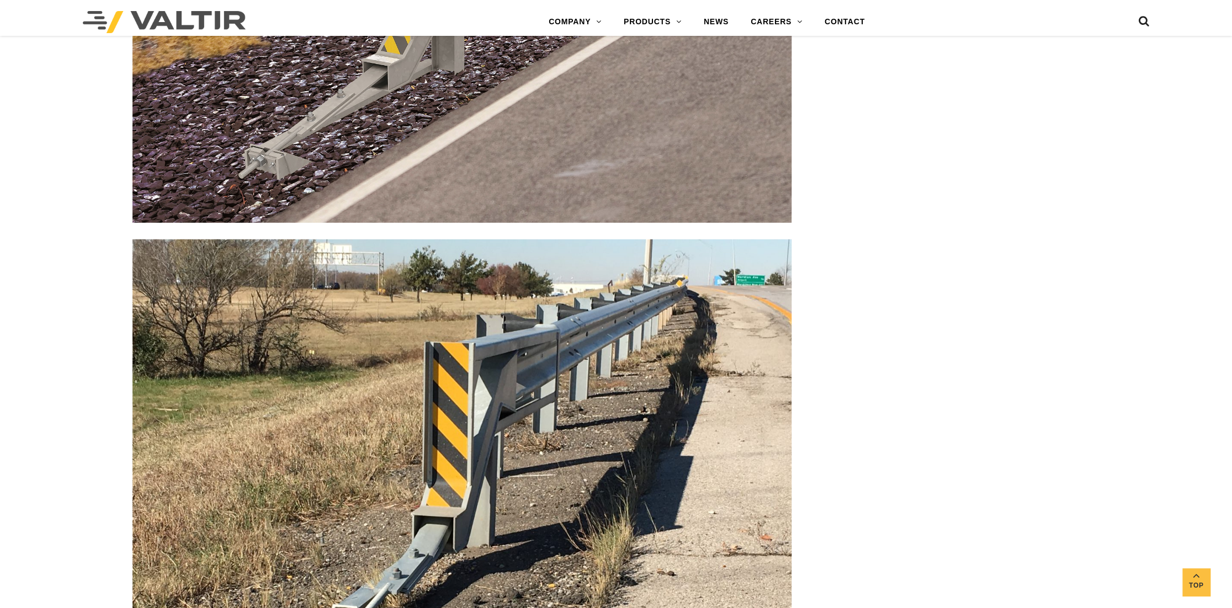
scroll to position [1988, 0]
